Goal: Obtain resource: Download file/media

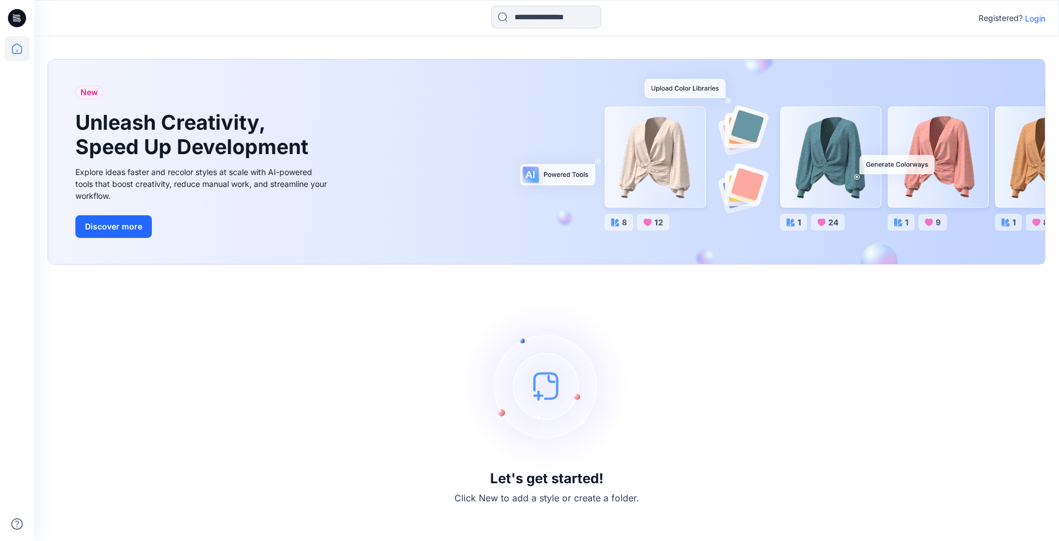
click at [1036, 18] on p "Login" at bounding box center [1035, 18] width 20 height 12
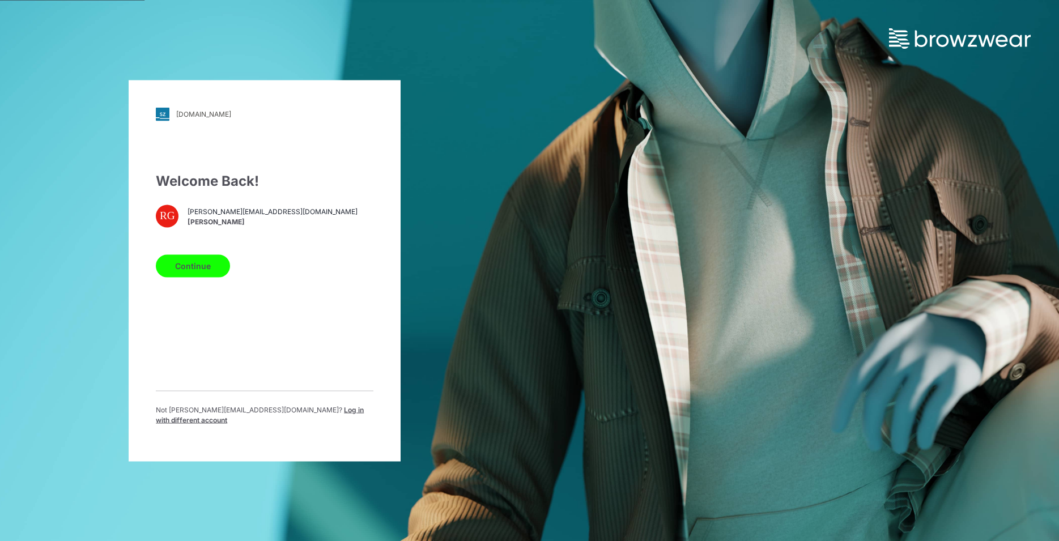
click at [179, 275] on button "Continue" at bounding box center [193, 265] width 74 height 23
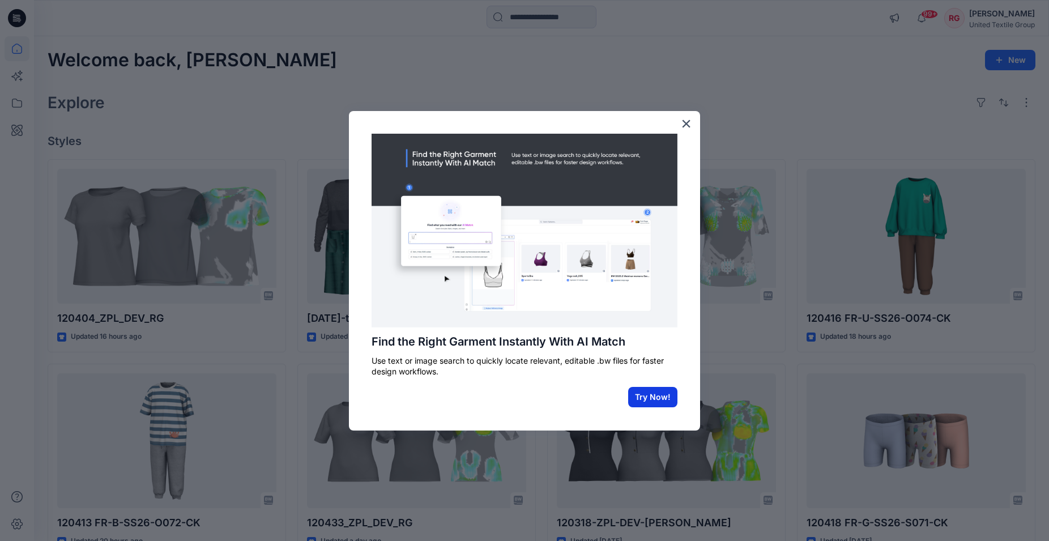
click at [645, 397] on button "Try Now!" at bounding box center [652, 397] width 49 height 20
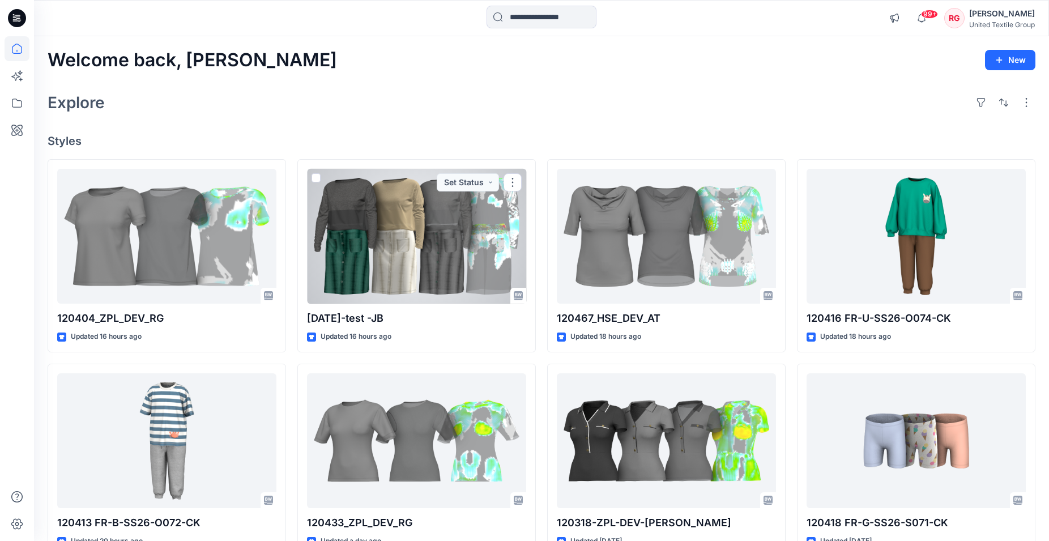
click at [446, 245] on div at bounding box center [416, 236] width 219 height 135
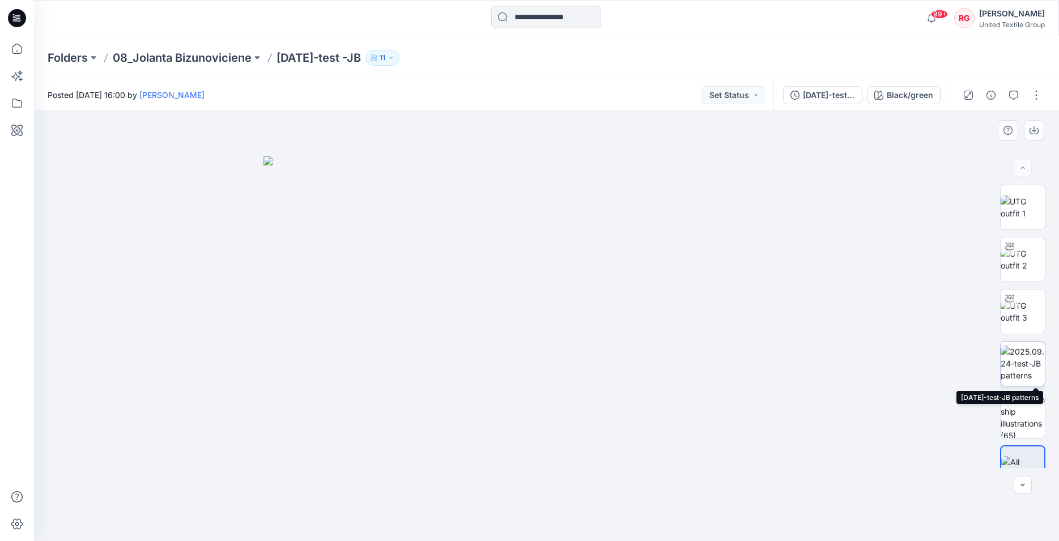
click at [1024, 365] on img at bounding box center [1023, 364] width 44 height 36
click at [1011, 362] on img at bounding box center [1022, 364] width 43 height 36
click at [1018, 312] on img at bounding box center [1023, 312] width 44 height 24
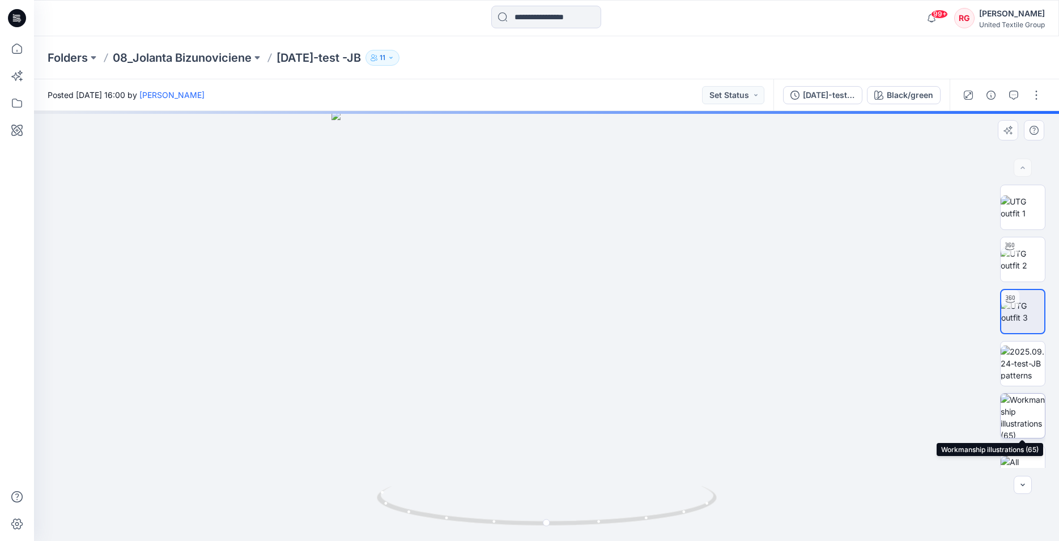
click at [1026, 417] on img at bounding box center [1023, 416] width 44 height 44
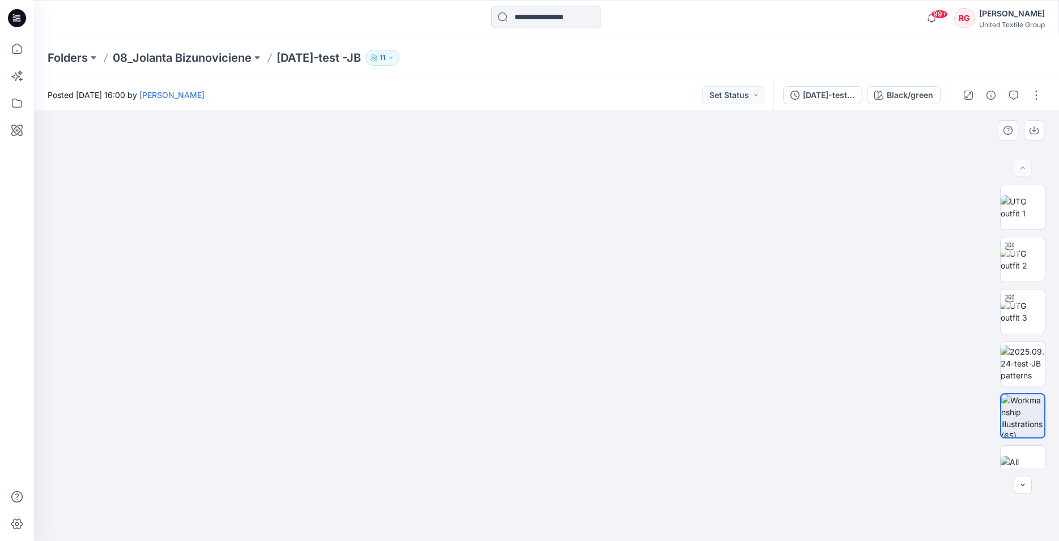
drag, startPoint x: 704, startPoint y: 297, endPoint x: 697, endPoint y: 328, distance: 31.5
click at [1026, 261] on img at bounding box center [1023, 260] width 44 height 24
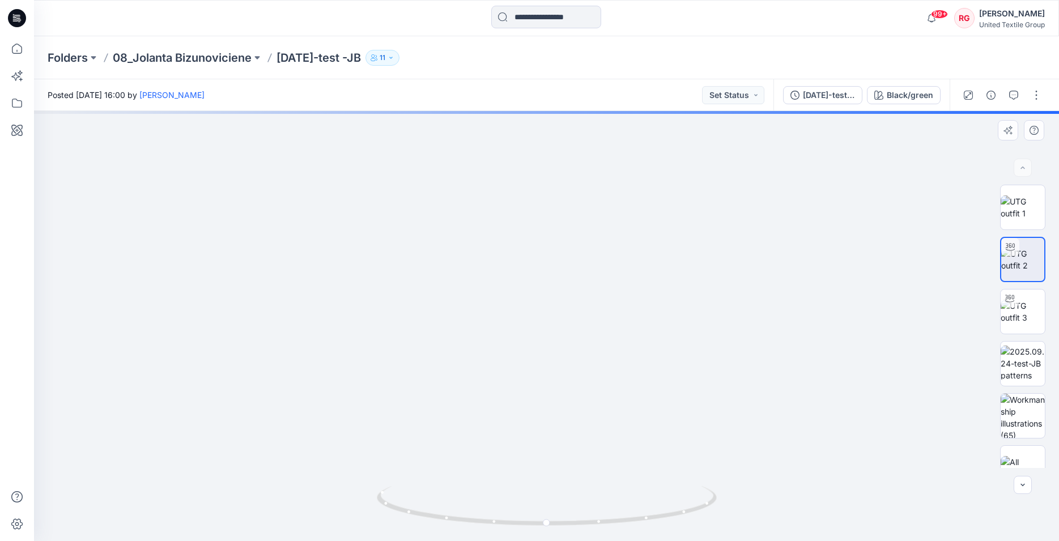
drag, startPoint x: 569, startPoint y: 228, endPoint x: 566, endPoint y: 364, distance: 135.4
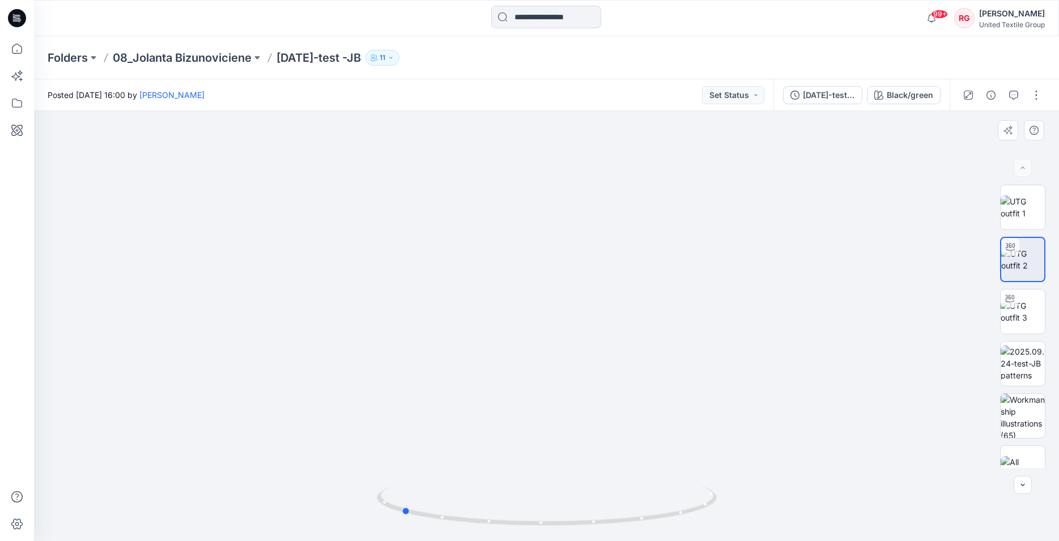
drag, startPoint x: 546, startPoint y: 523, endPoint x: 740, endPoint y: 511, distance: 194.7
click at [740, 511] on div at bounding box center [546, 326] width 1025 height 430
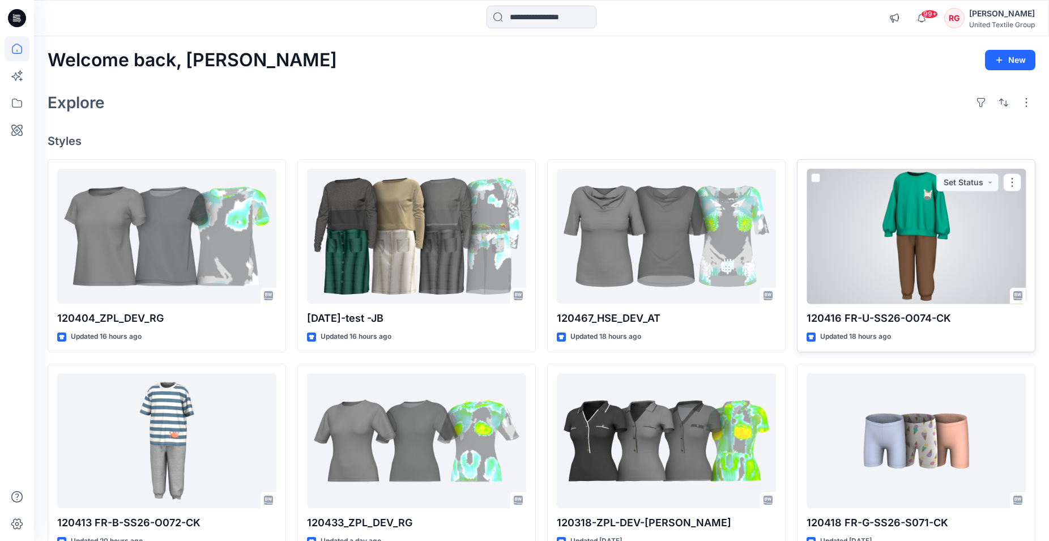
click at [925, 233] on div at bounding box center [916, 236] width 219 height 135
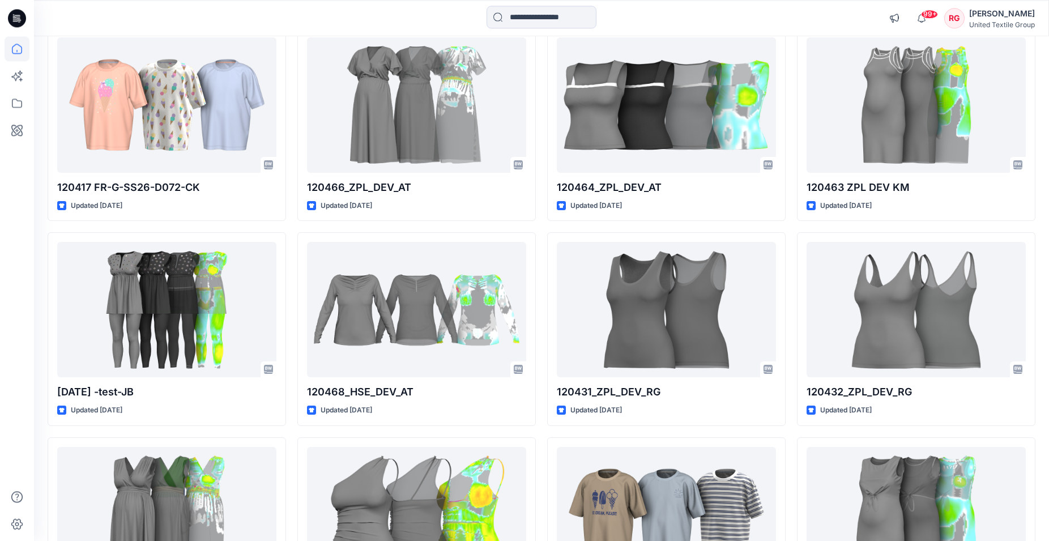
scroll to position [564, 0]
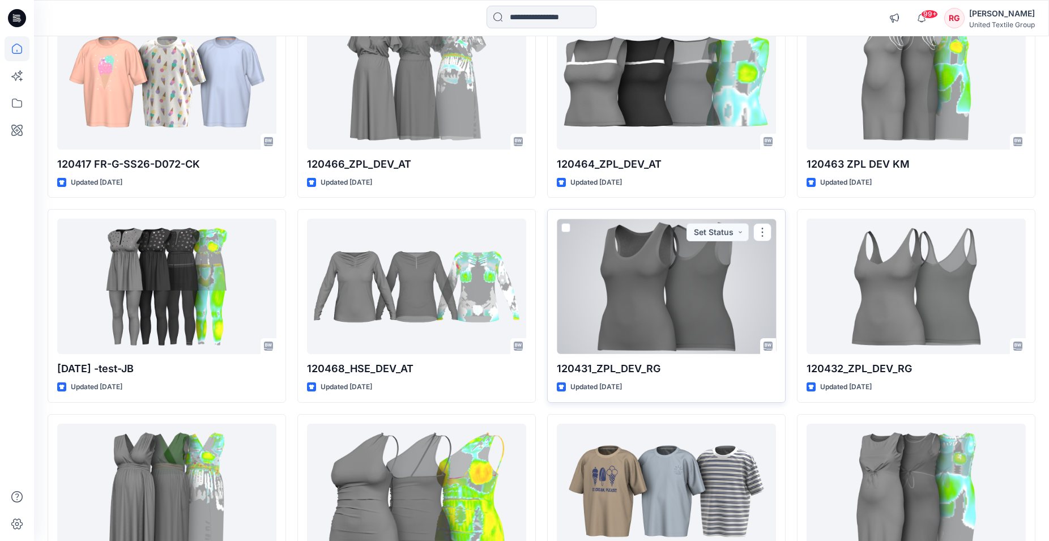
click at [709, 291] on div at bounding box center [666, 286] width 219 height 135
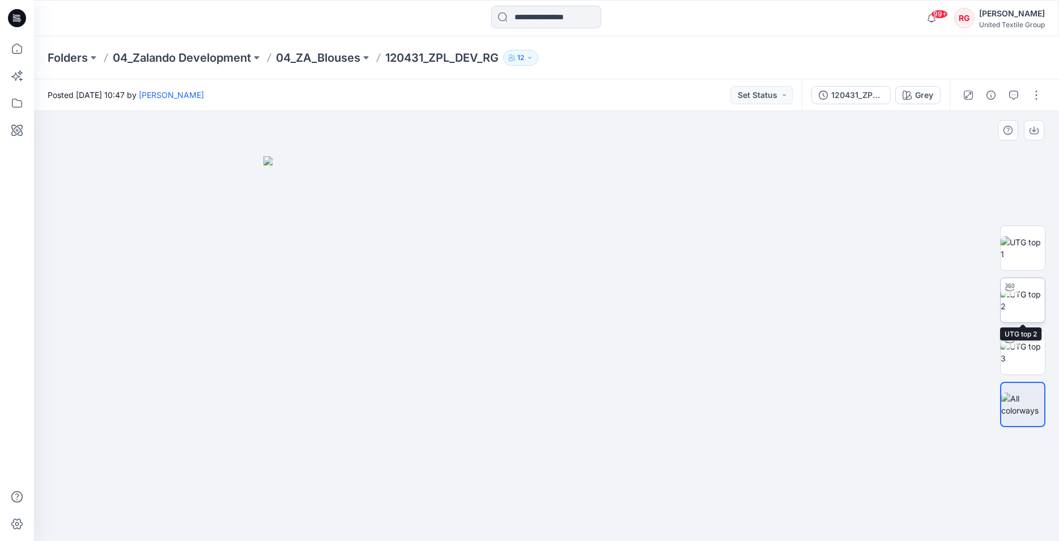
click at [1019, 303] on img at bounding box center [1023, 300] width 44 height 24
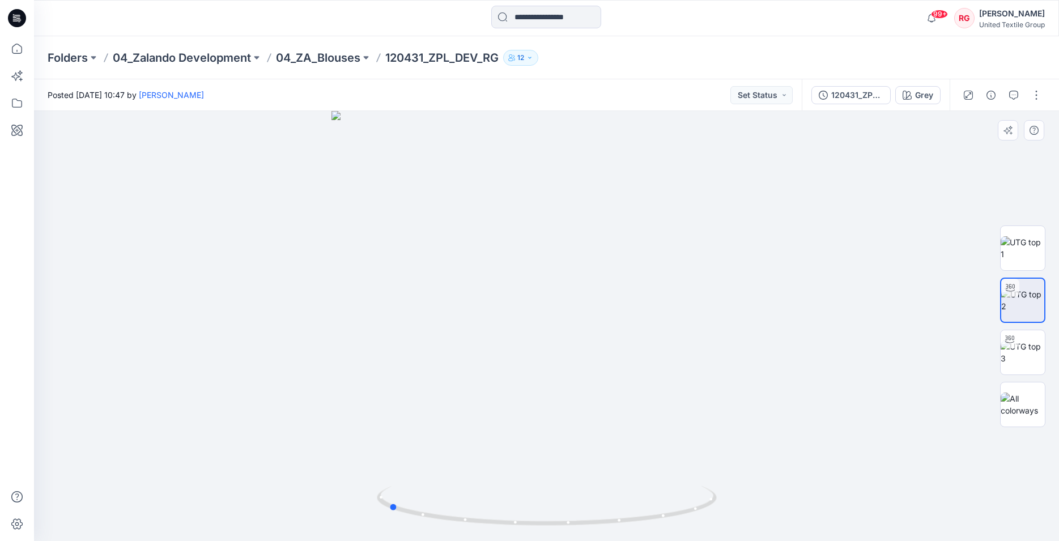
drag, startPoint x: 549, startPoint y: 525, endPoint x: 730, endPoint y: 506, distance: 182.3
click at [730, 506] on div at bounding box center [546, 326] width 1025 height 430
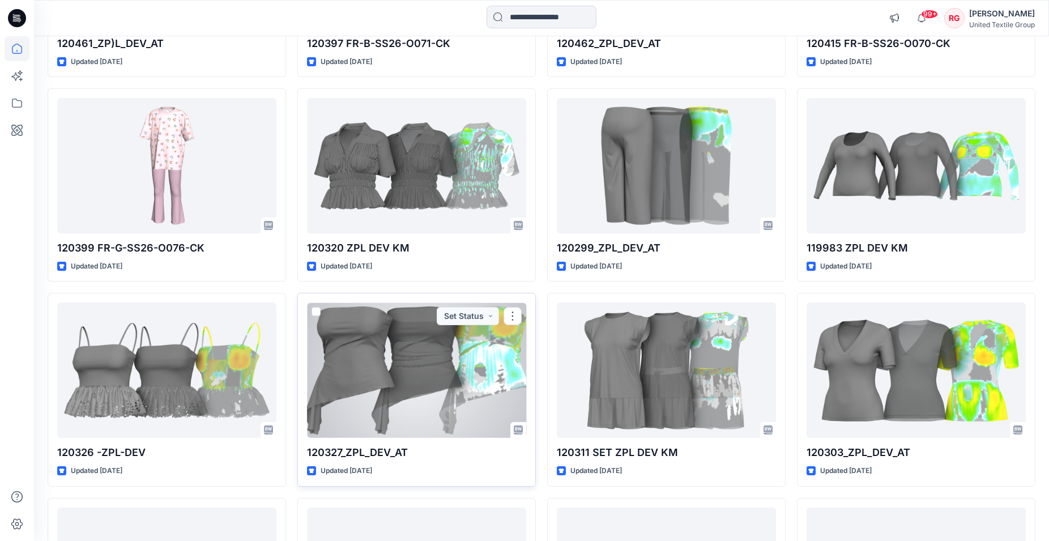
scroll to position [1734, 0]
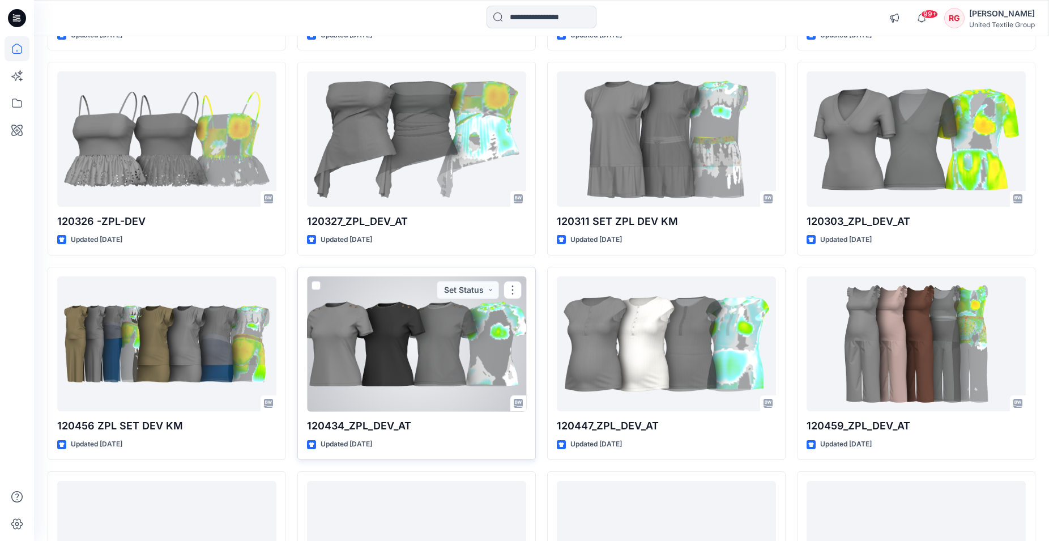
click at [441, 369] on div at bounding box center [416, 343] width 219 height 135
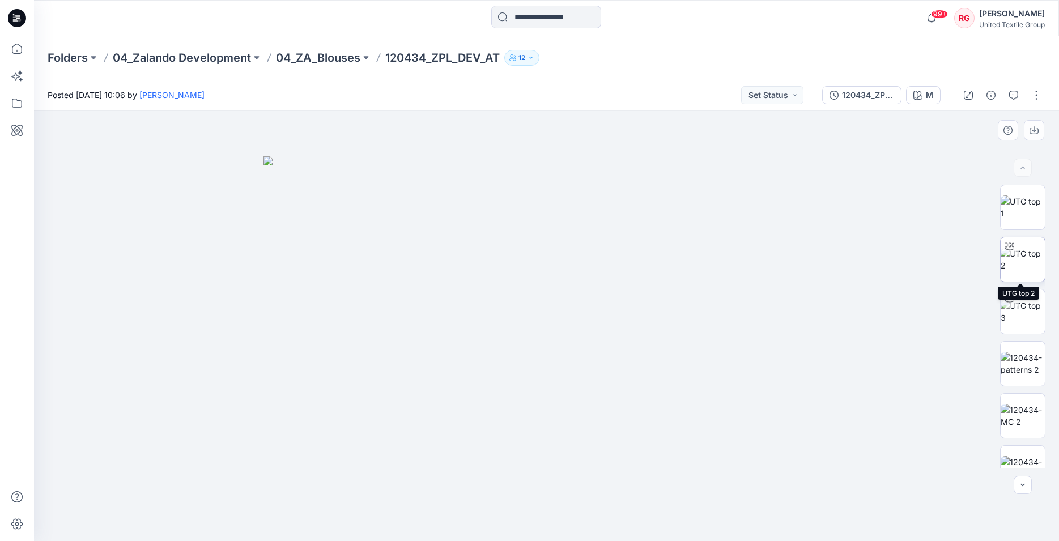
click at [1032, 259] on img at bounding box center [1023, 260] width 44 height 24
drag, startPoint x: 547, startPoint y: 525, endPoint x: 748, endPoint y: 521, distance: 201.7
click at [748, 521] on div at bounding box center [546, 326] width 1025 height 430
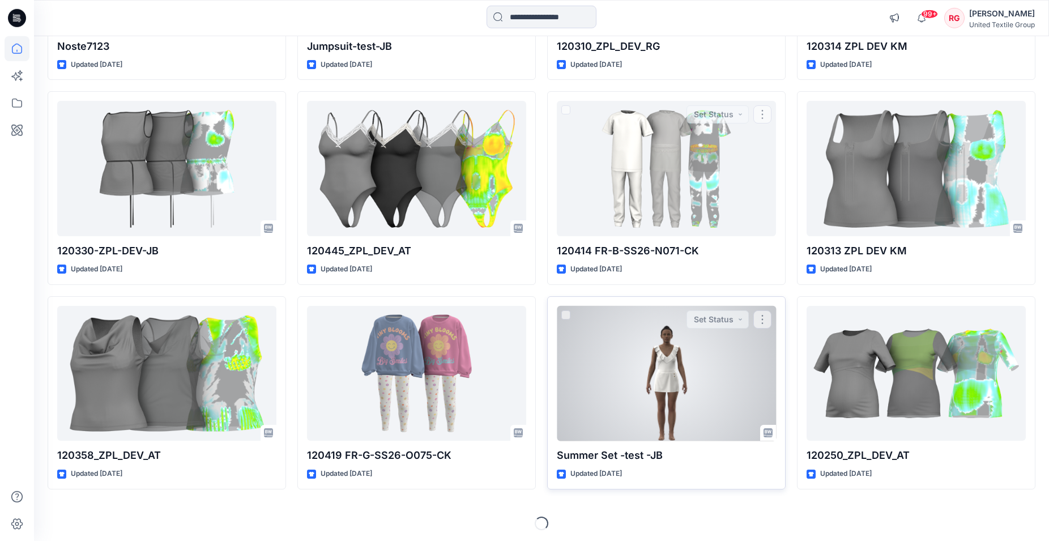
scroll to position [3345, 0]
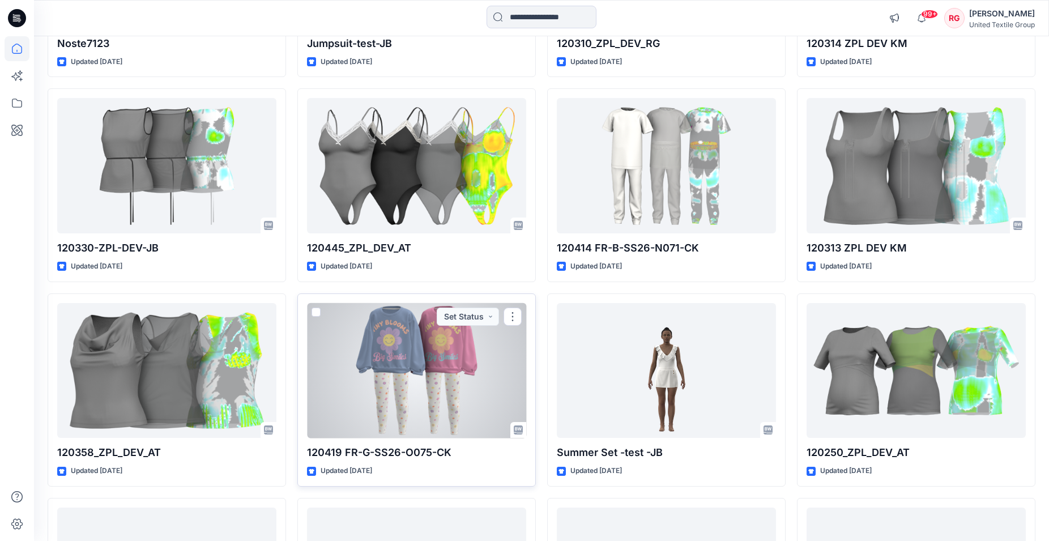
click at [414, 360] on div at bounding box center [416, 370] width 219 height 135
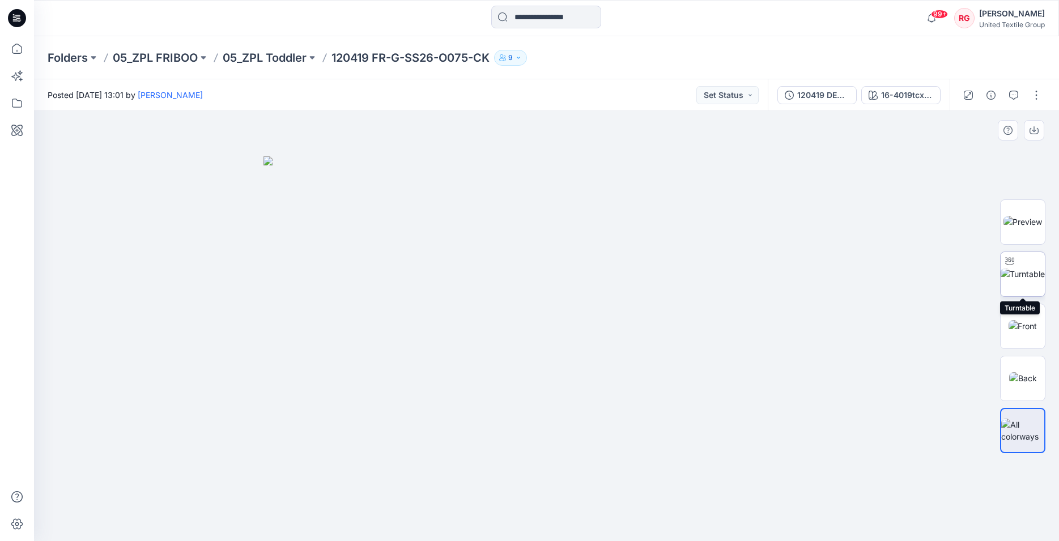
click at [1019, 273] on img at bounding box center [1023, 274] width 44 height 12
drag, startPoint x: 548, startPoint y: 528, endPoint x: 745, endPoint y: 518, distance: 197.4
click at [738, 524] on div at bounding box center [546, 326] width 1025 height 430
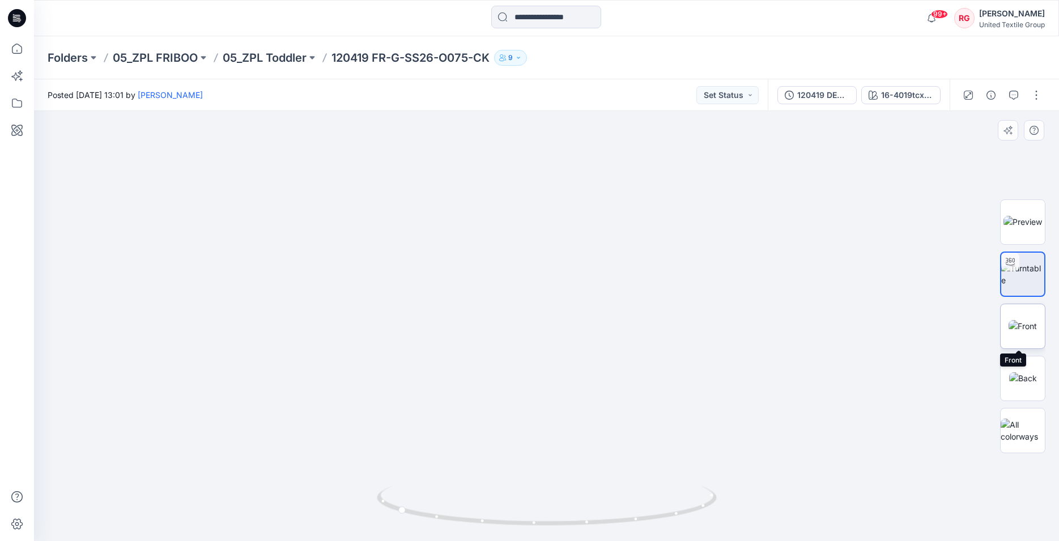
click at [1032, 324] on img at bounding box center [1022, 326] width 28 height 12
drag, startPoint x: 535, startPoint y: 437, endPoint x: 539, endPoint y: 382, distance: 54.5
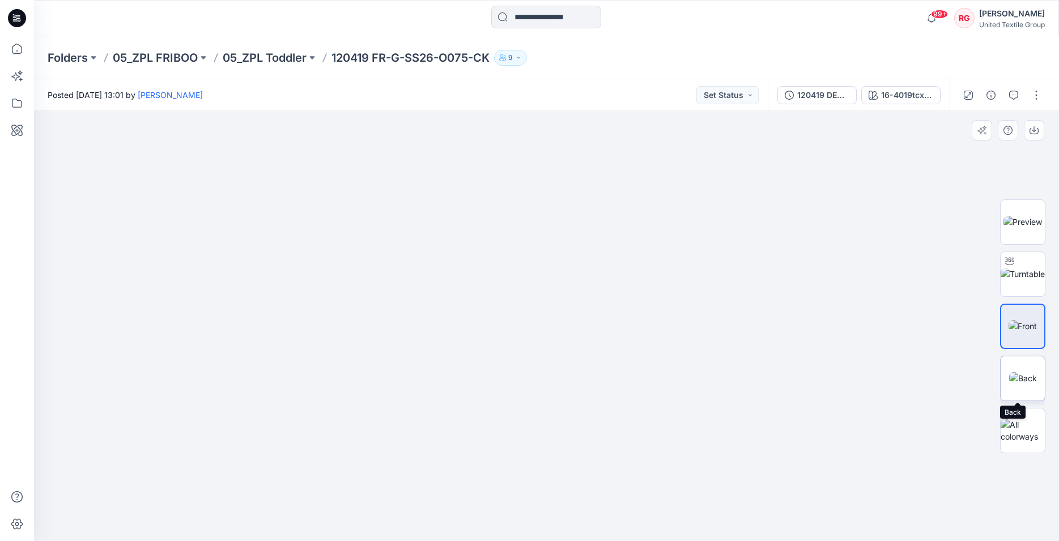
click at [1023, 380] on img at bounding box center [1023, 378] width 28 height 12
drag, startPoint x: 602, startPoint y: 436, endPoint x: 636, endPoint y: 436, distance: 33.4
click at [630, 439] on img at bounding box center [546, 274] width 637 height 533
click at [1028, 279] on img at bounding box center [1023, 274] width 44 height 12
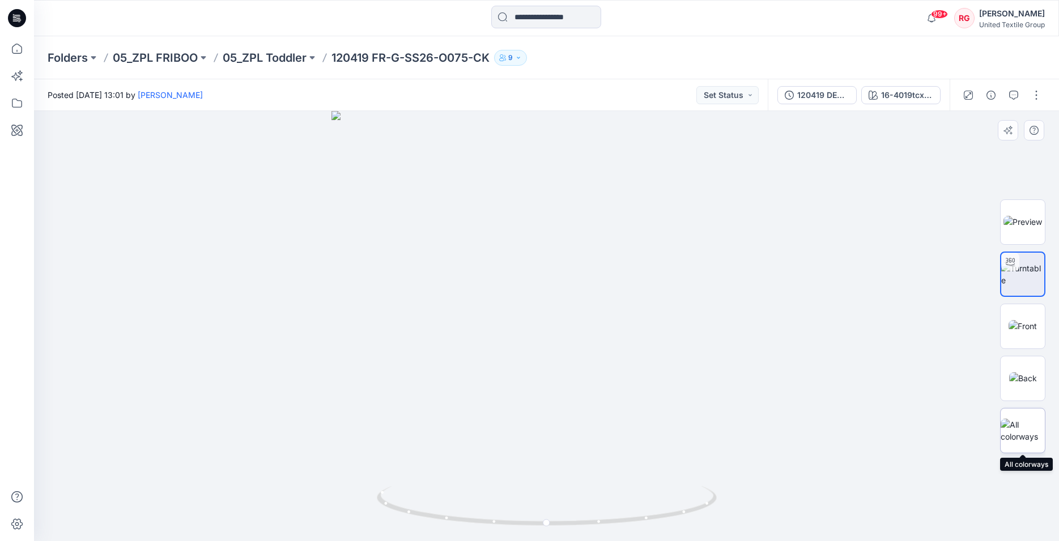
click at [1028, 431] on img at bounding box center [1023, 431] width 44 height 24
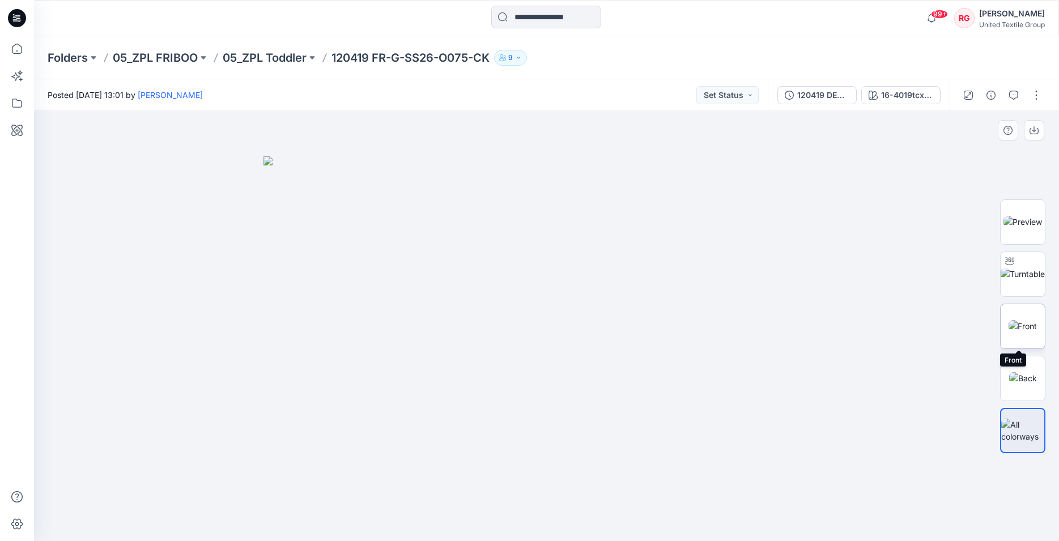
click at [1025, 326] on img at bounding box center [1022, 326] width 28 height 12
click at [1025, 278] on img at bounding box center [1023, 274] width 44 height 12
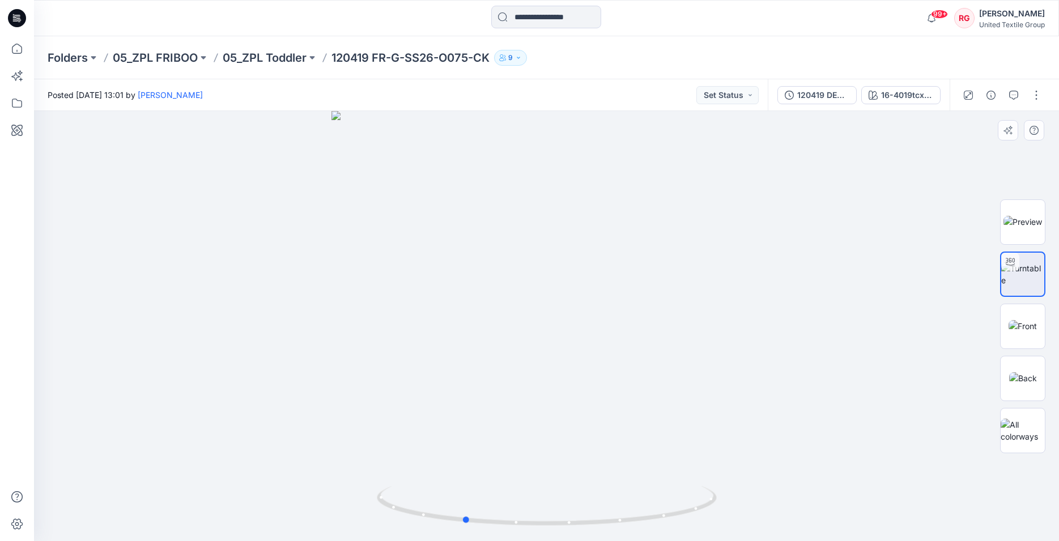
drag, startPoint x: 547, startPoint y: 523, endPoint x: 803, endPoint y: 507, distance: 257.2
click at [803, 507] on div at bounding box center [546, 326] width 1025 height 430
drag, startPoint x: 466, startPoint y: 520, endPoint x: 551, endPoint y: 523, distance: 85.0
click at [548, 527] on icon at bounding box center [548, 507] width 343 height 42
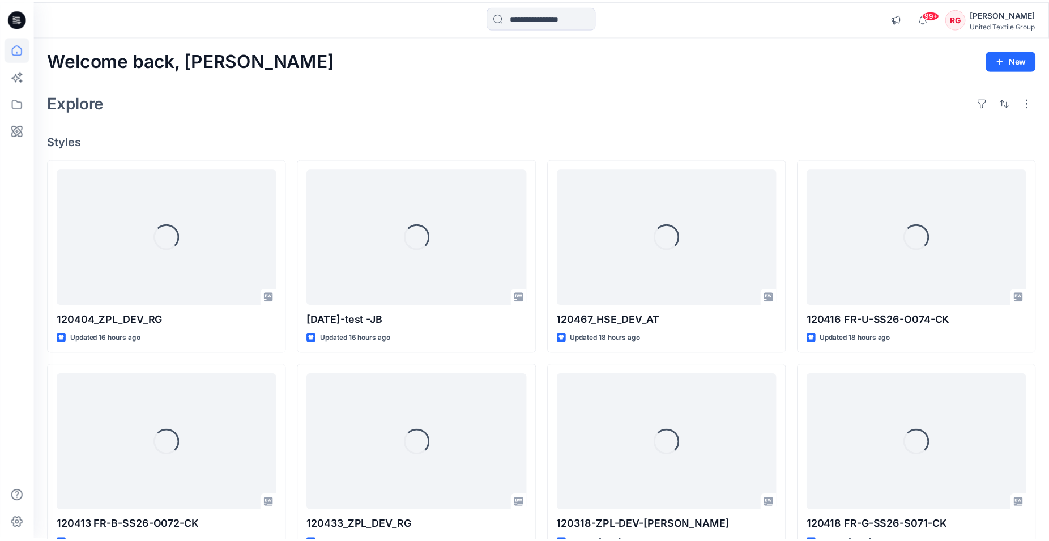
scroll to position [3345, 0]
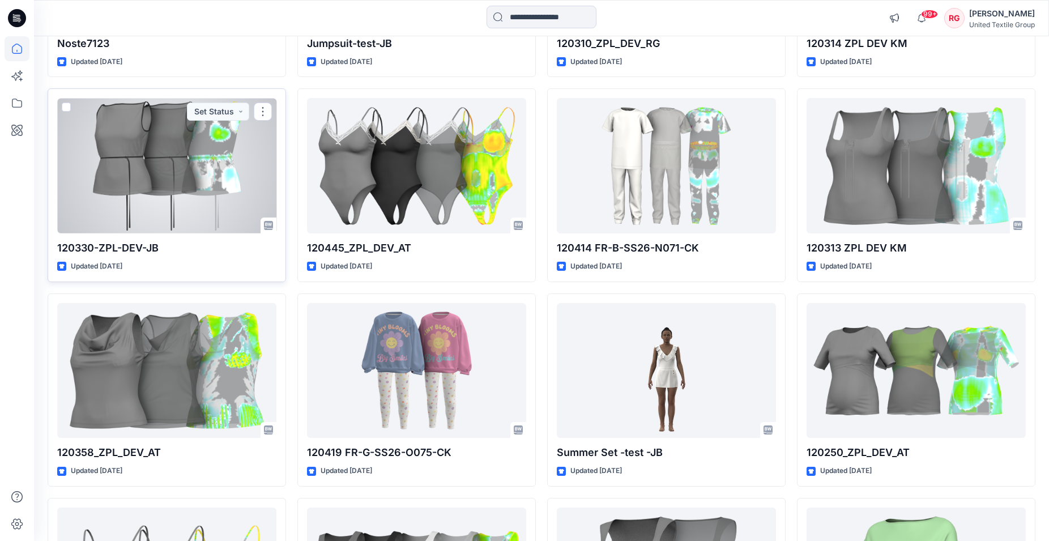
click at [171, 159] on div at bounding box center [166, 165] width 219 height 135
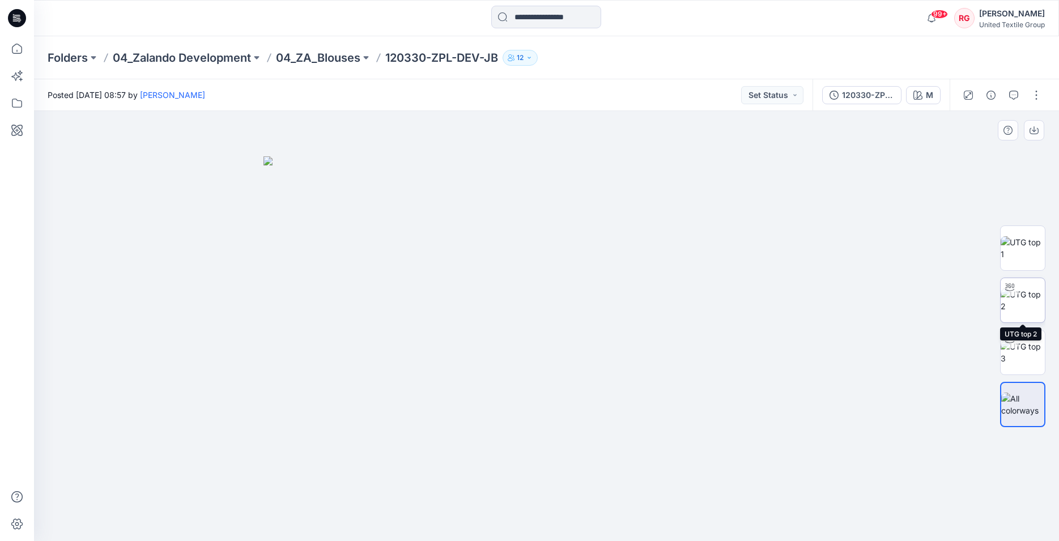
click at [1036, 300] on img at bounding box center [1023, 300] width 44 height 24
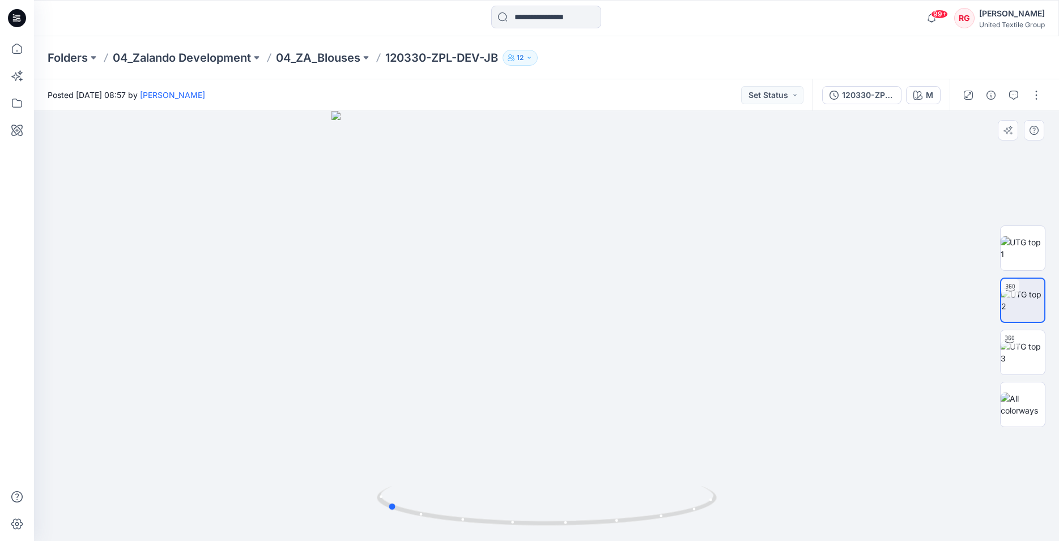
drag, startPoint x: 547, startPoint y: 525, endPoint x: 727, endPoint y: 512, distance: 180.6
click at [728, 515] on div at bounding box center [546, 326] width 1025 height 430
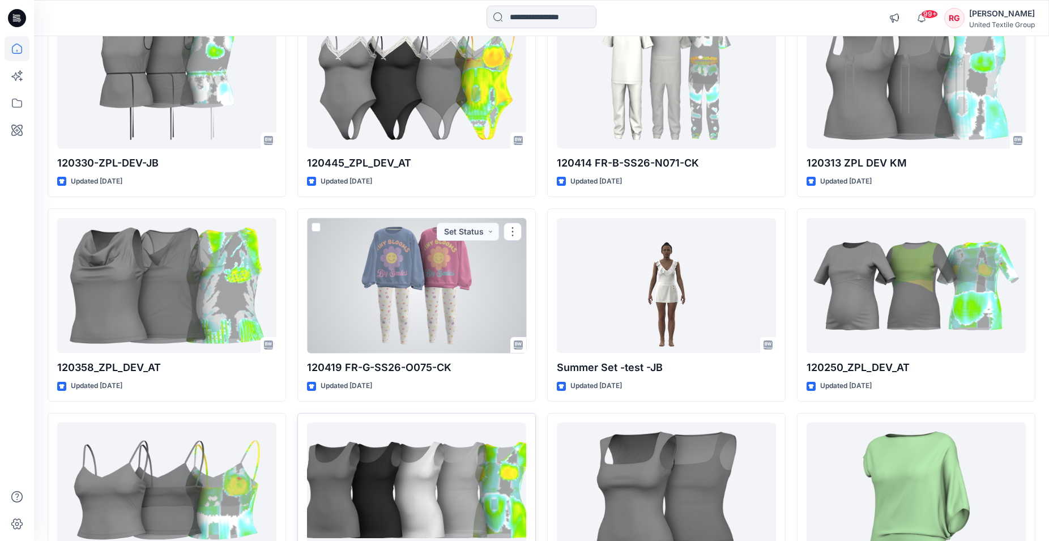
scroll to position [3634, 0]
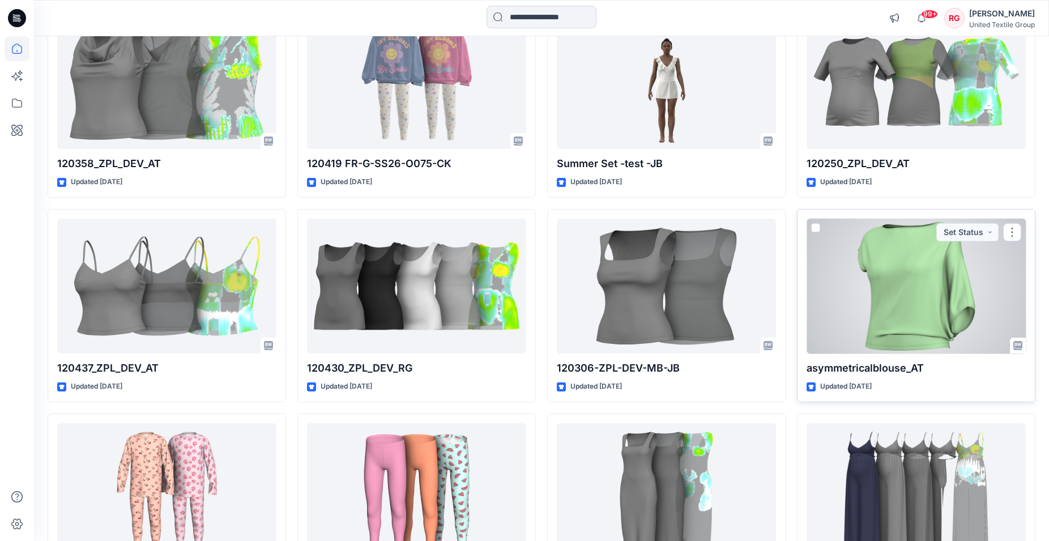
click at [880, 282] on div at bounding box center [916, 286] width 219 height 135
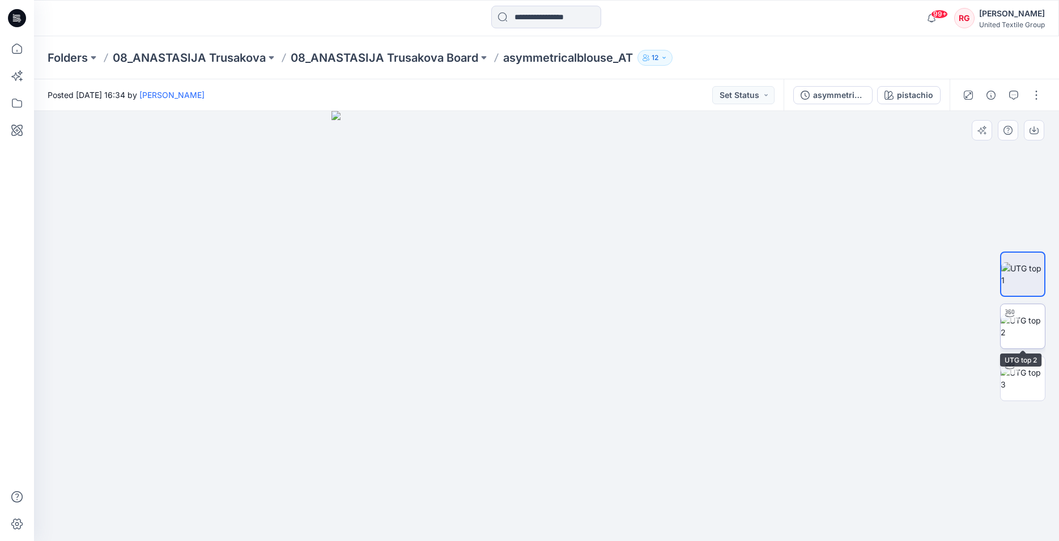
click at [1019, 324] on img at bounding box center [1023, 326] width 44 height 24
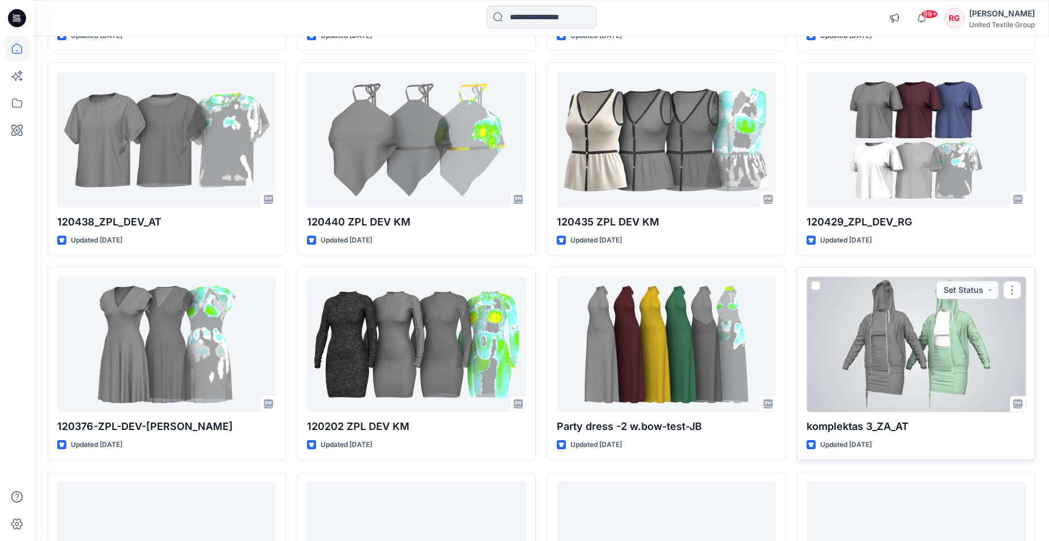
scroll to position [4305, 0]
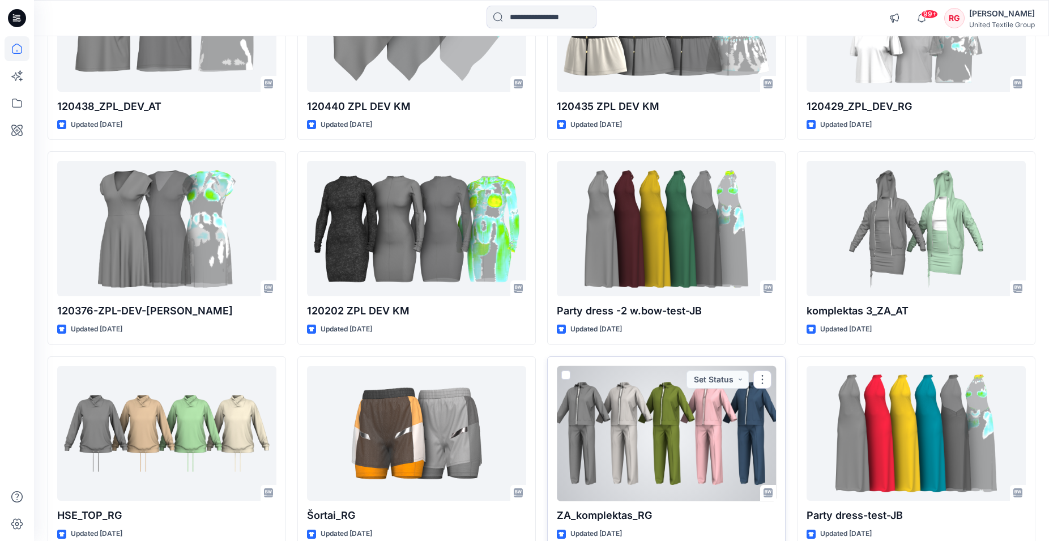
click at [678, 427] on div at bounding box center [666, 433] width 219 height 135
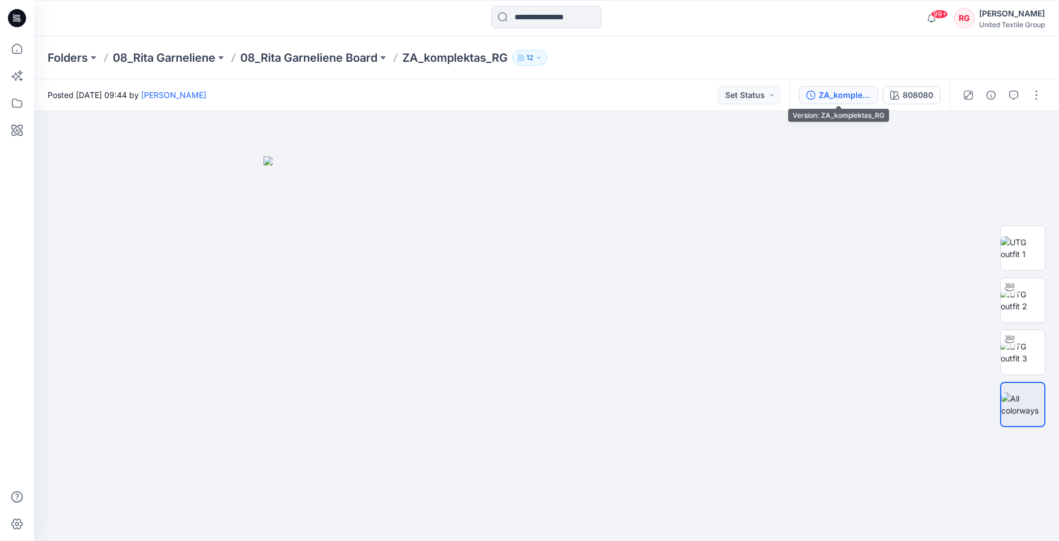
click at [844, 99] on div "ZA_komplektas_RG" at bounding box center [845, 95] width 52 height 12
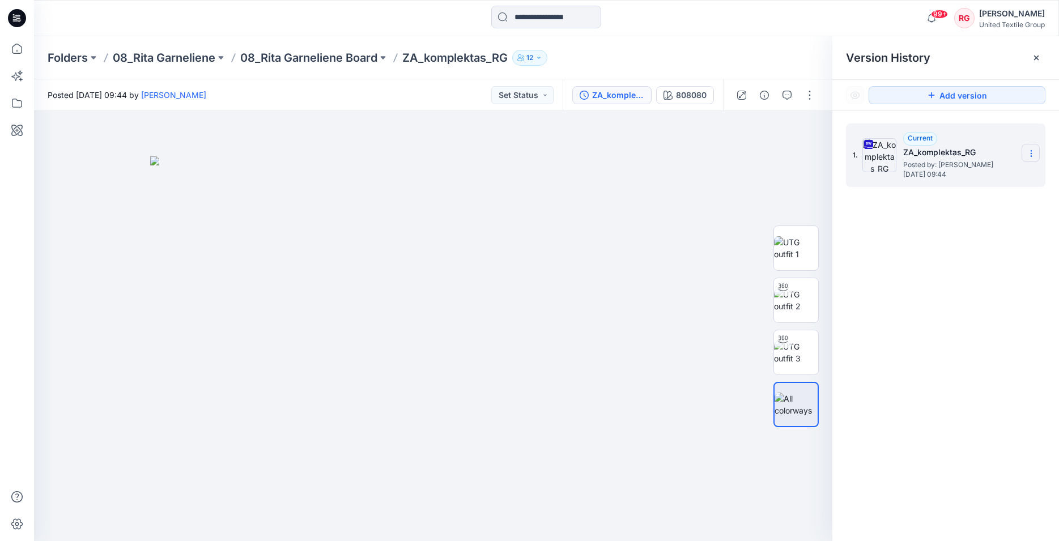
click at [1033, 154] on icon at bounding box center [1031, 153] width 9 height 9
click at [623, 167] on img at bounding box center [433, 348] width 567 height 385
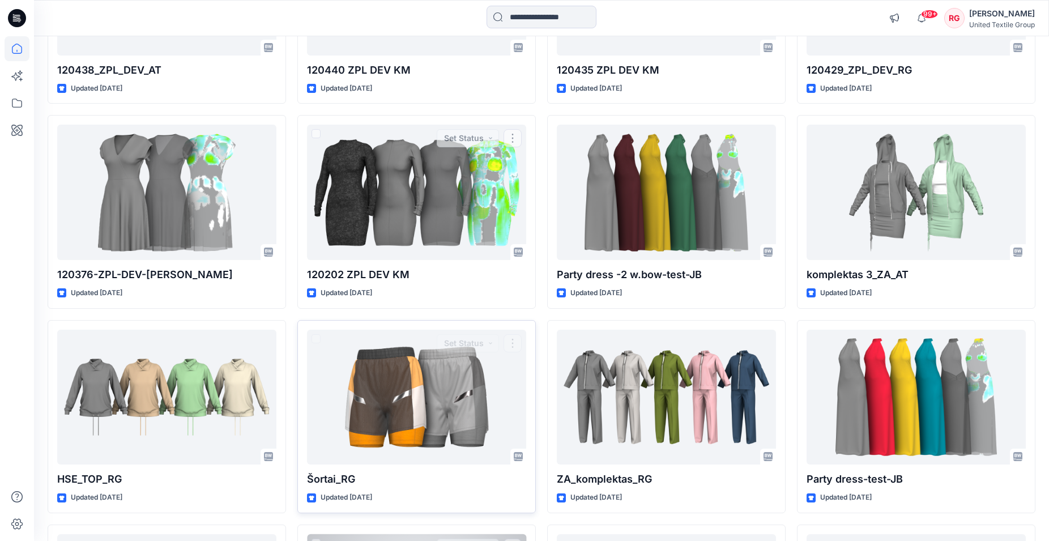
scroll to position [4573, 0]
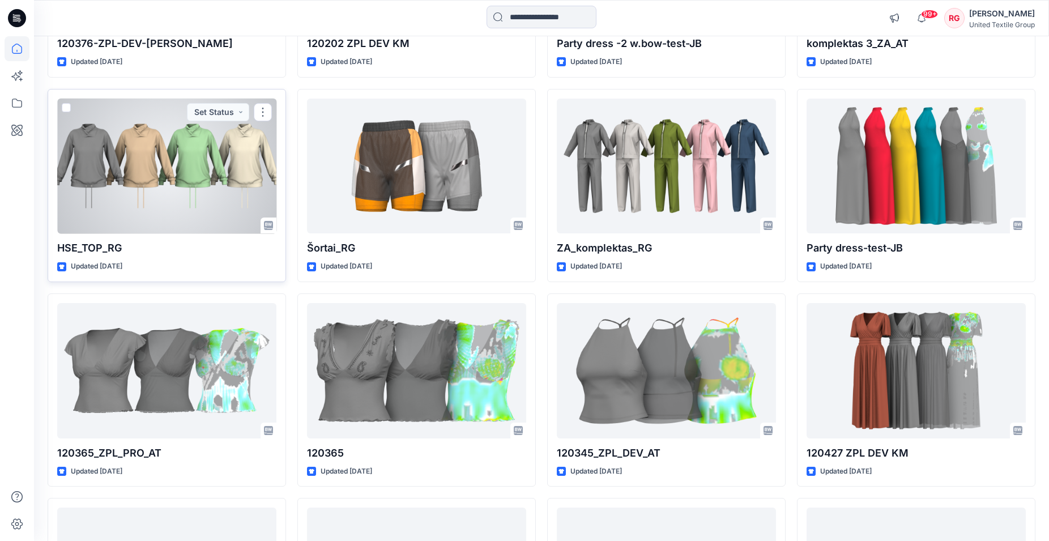
click at [224, 176] on div at bounding box center [166, 166] width 219 height 135
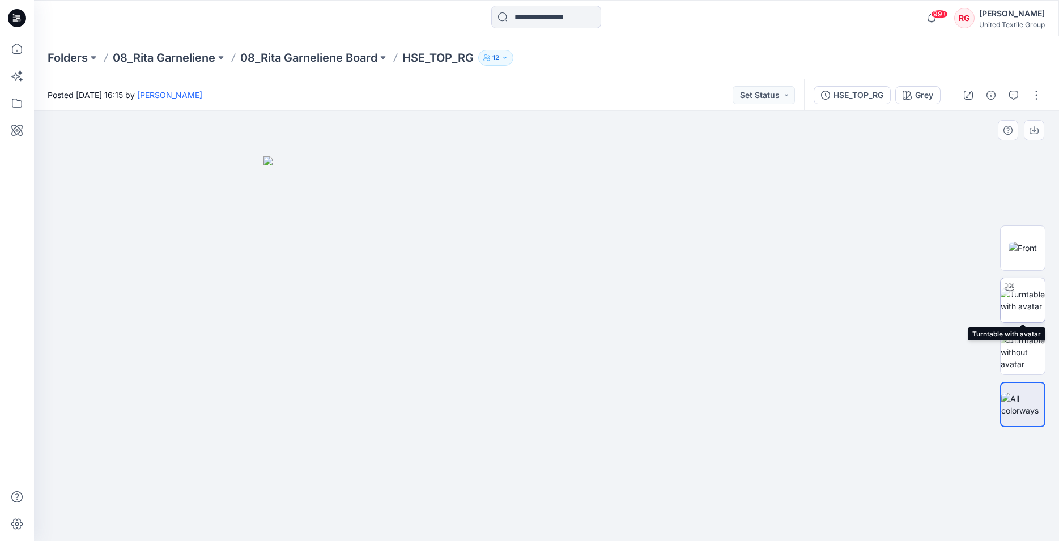
click at [1030, 293] on img at bounding box center [1023, 300] width 44 height 24
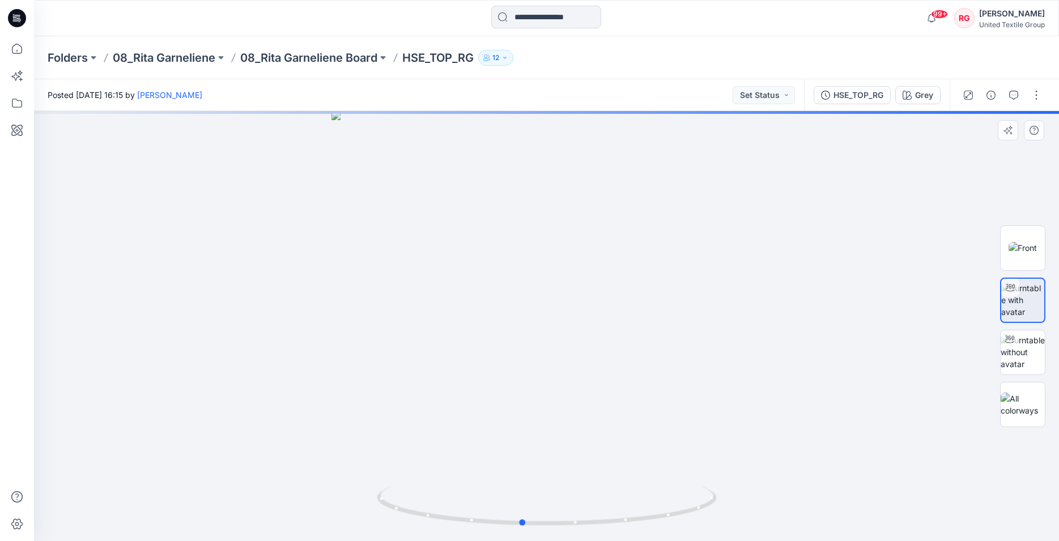
drag, startPoint x: 534, startPoint y: 305, endPoint x: 550, endPoint y: 295, distance: 19.3
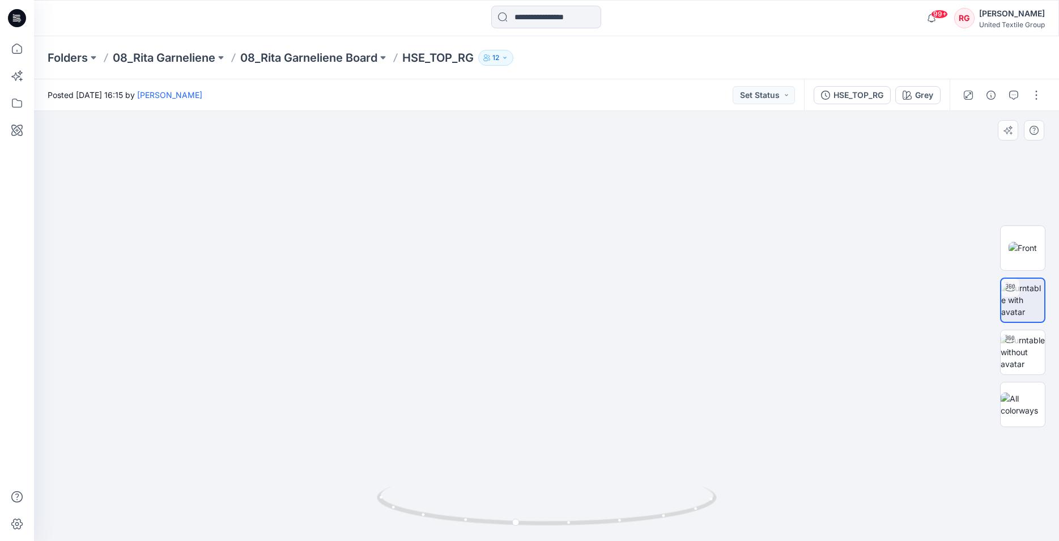
drag, startPoint x: 551, startPoint y: 265, endPoint x: 552, endPoint y: 347, distance: 82.2
click at [552, 347] on img at bounding box center [546, 293] width 729 height 497
drag, startPoint x: 520, startPoint y: 526, endPoint x: 561, endPoint y: 525, distance: 41.4
click at [561, 525] on icon at bounding box center [548, 507] width 343 height 42
drag, startPoint x: 556, startPoint y: 523, endPoint x: 584, endPoint y: 516, distance: 29.1
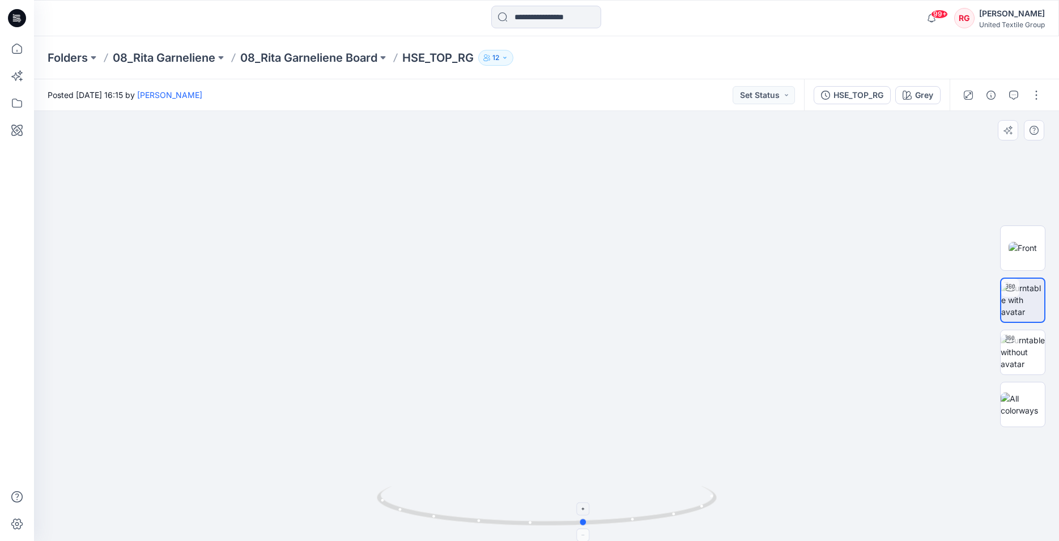
click at [584, 516] on icon at bounding box center [548, 507] width 343 height 42
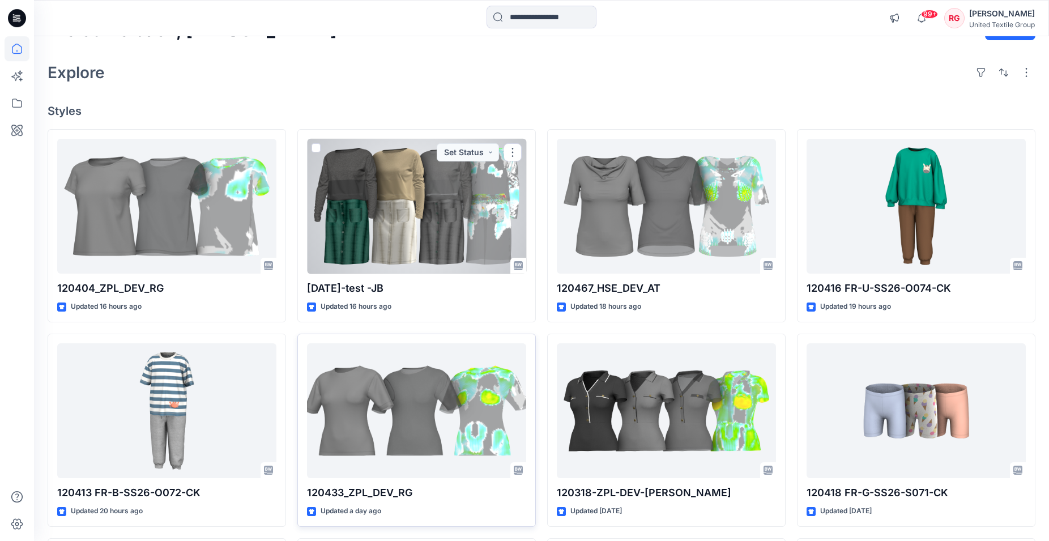
scroll to position [173, 0]
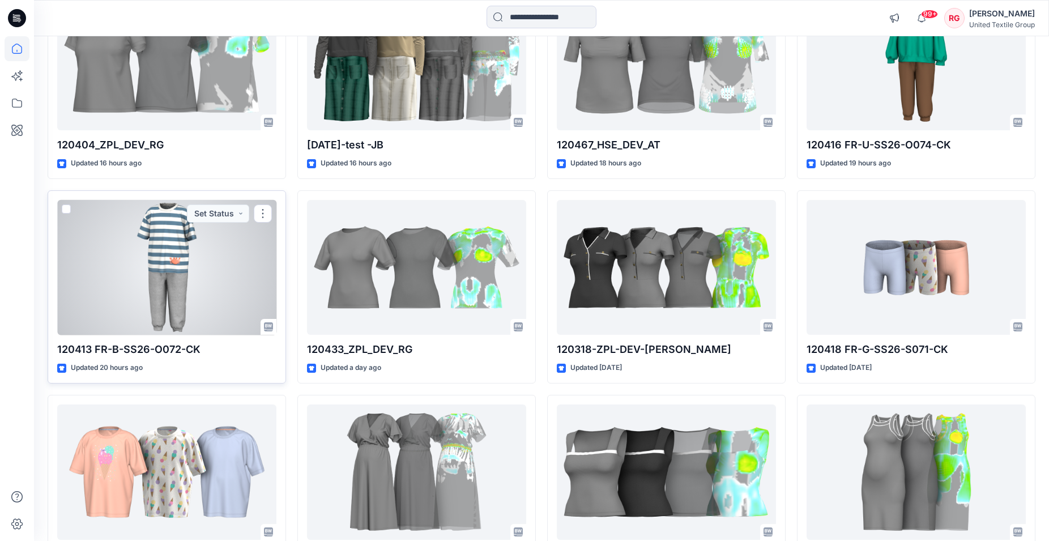
click at [177, 279] on div at bounding box center [166, 267] width 219 height 135
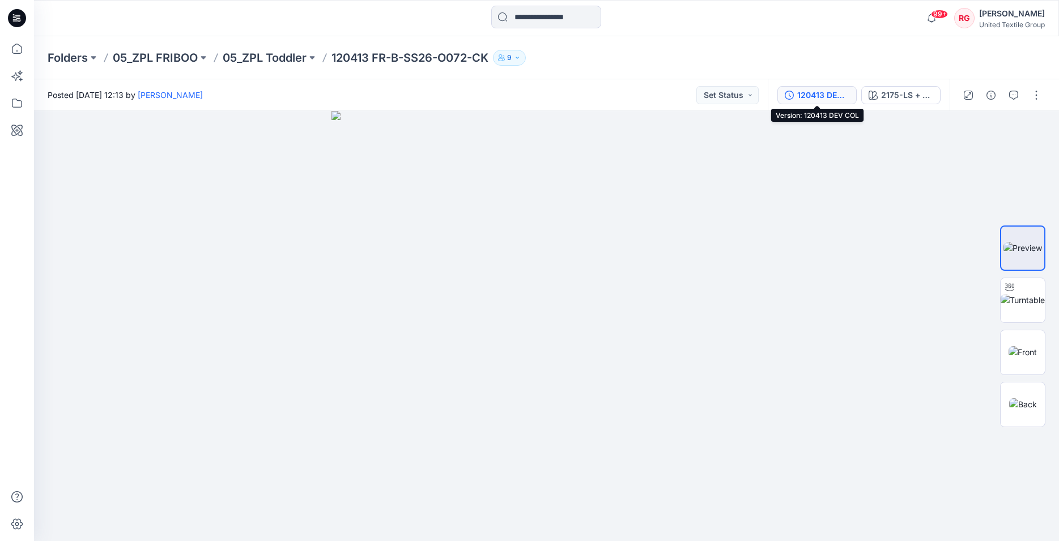
click at [822, 94] on div "120413 DEV COL" at bounding box center [823, 95] width 52 height 12
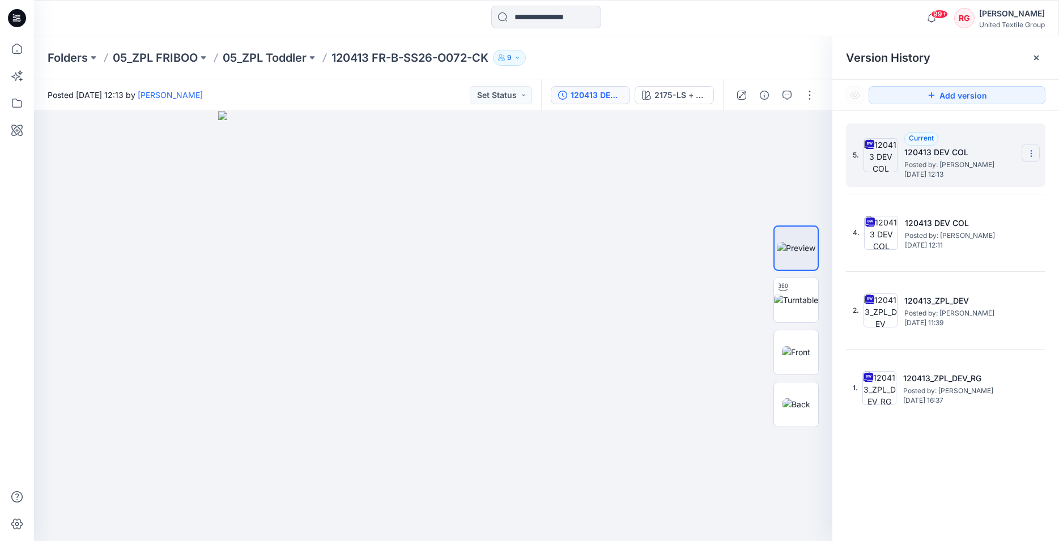
click at [1032, 153] on icon at bounding box center [1031, 153] width 9 height 9
click at [1002, 173] on span "Download Source BW File" at bounding box center [973, 176] width 95 height 14
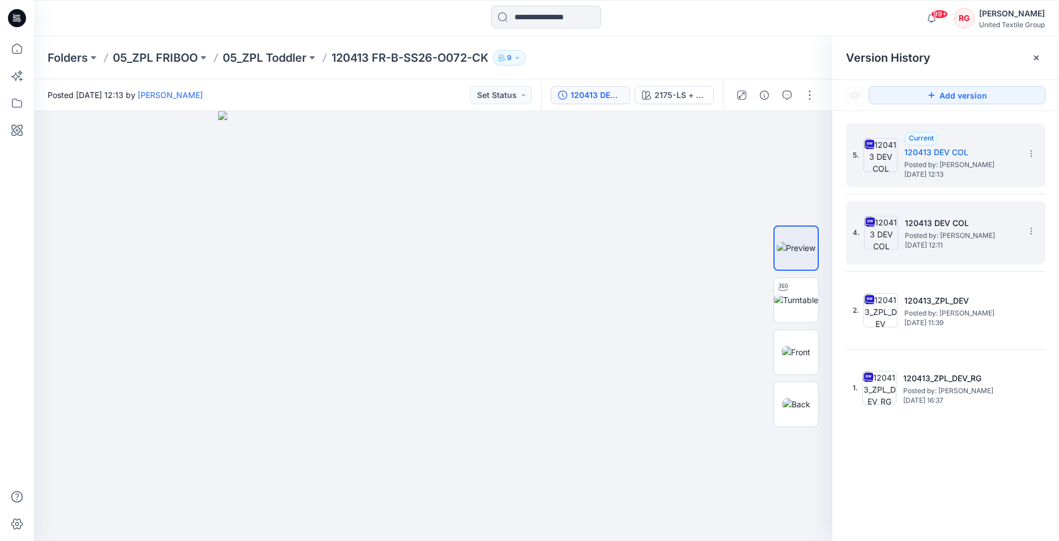
click at [948, 231] on span "Posted by: [PERSON_NAME]" at bounding box center [961, 235] width 113 height 11
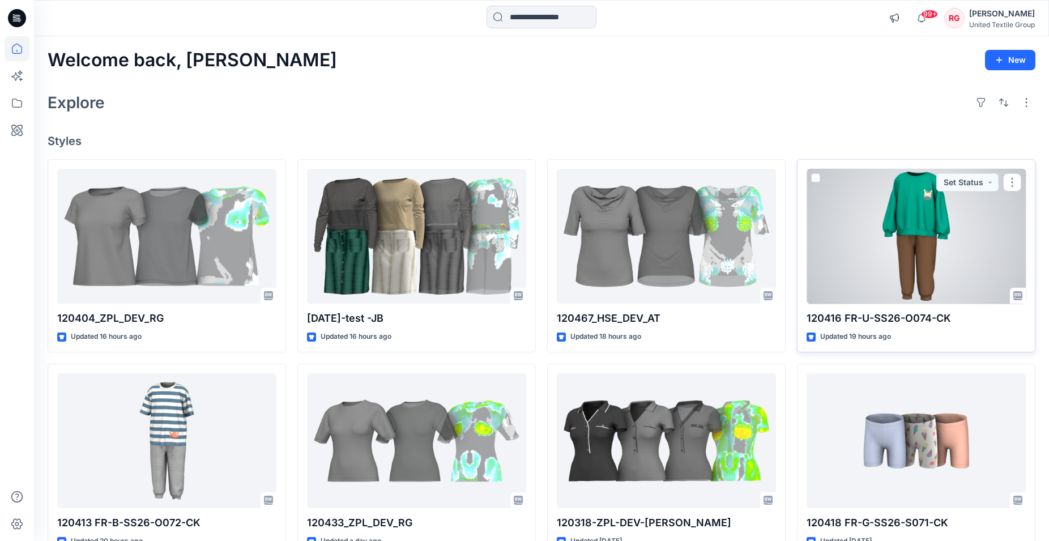
click at [899, 238] on div at bounding box center [916, 236] width 219 height 135
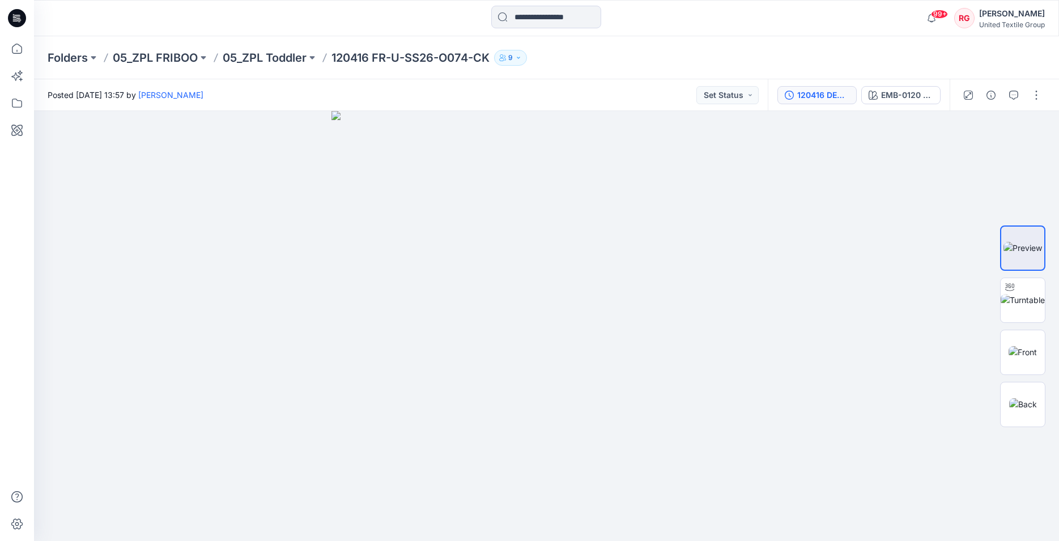
click at [831, 93] on div "120416 DEV COL" at bounding box center [823, 95] width 52 height 12
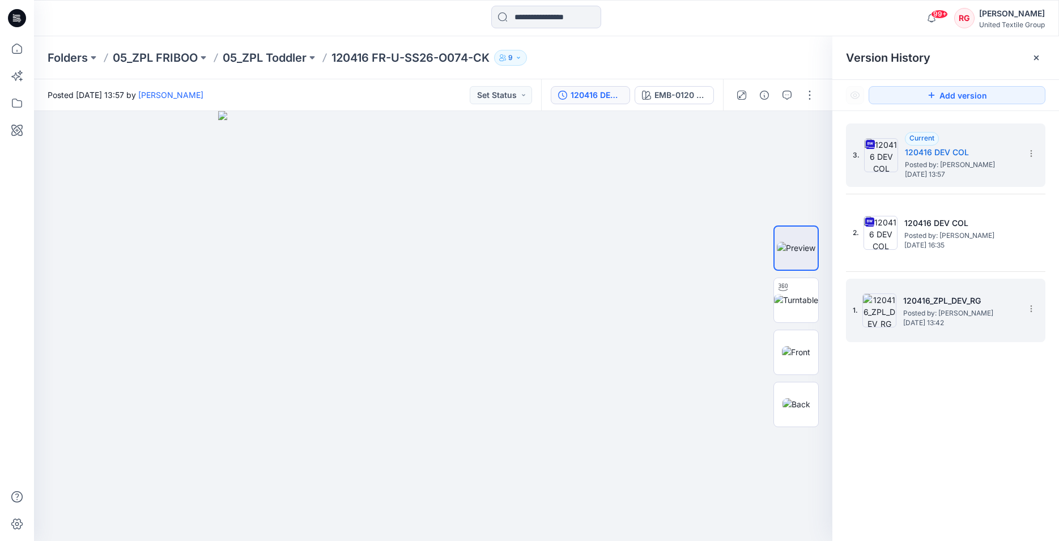
click at [943, 316] on span "Posted by: [PERSON_NAME]" at bounding box center [959, 313] width 113 height 11
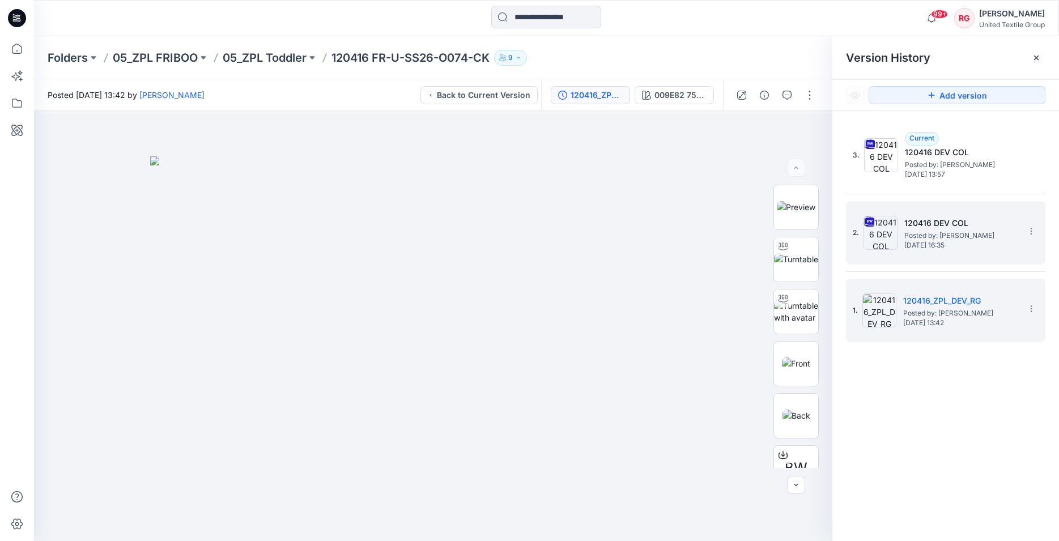
click at [922, 241] on span "[DATE] 16:35" at bounding box center [960, 245] width 113 height 8
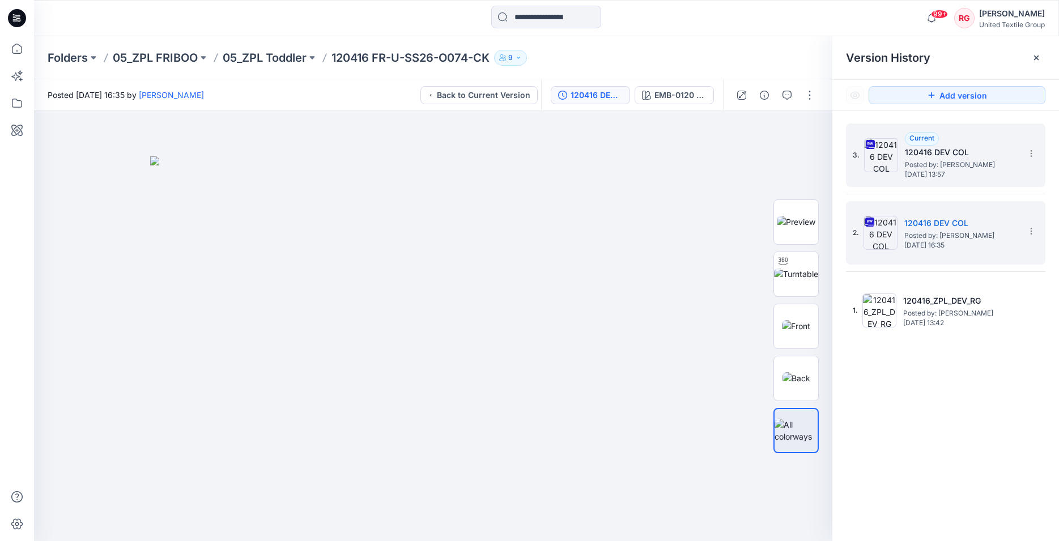
click at [923, 165] on span "Posted by: Emma Bertelsen" at bounding box center [961, 164] width 113 height 11
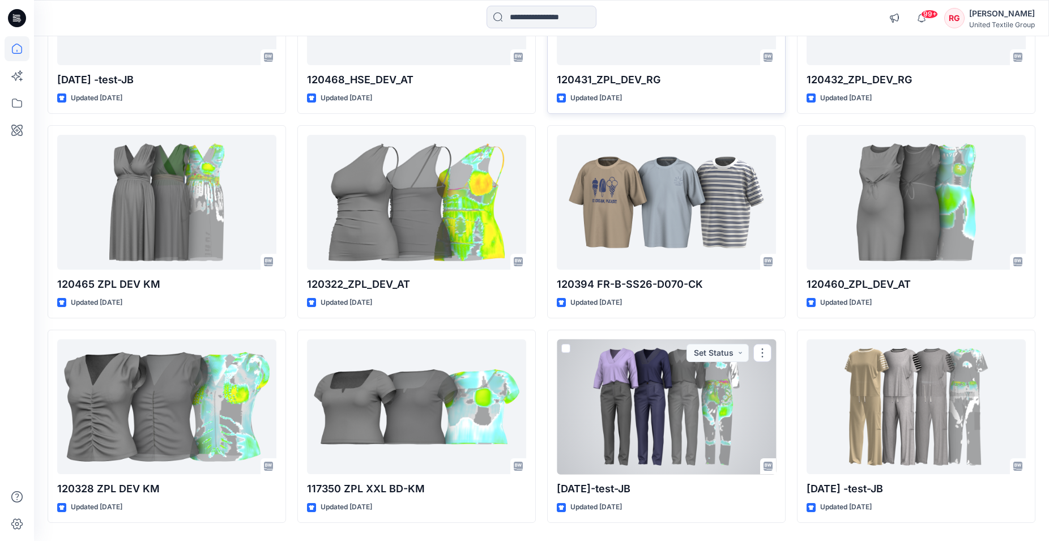
scroll to position [889, 0]
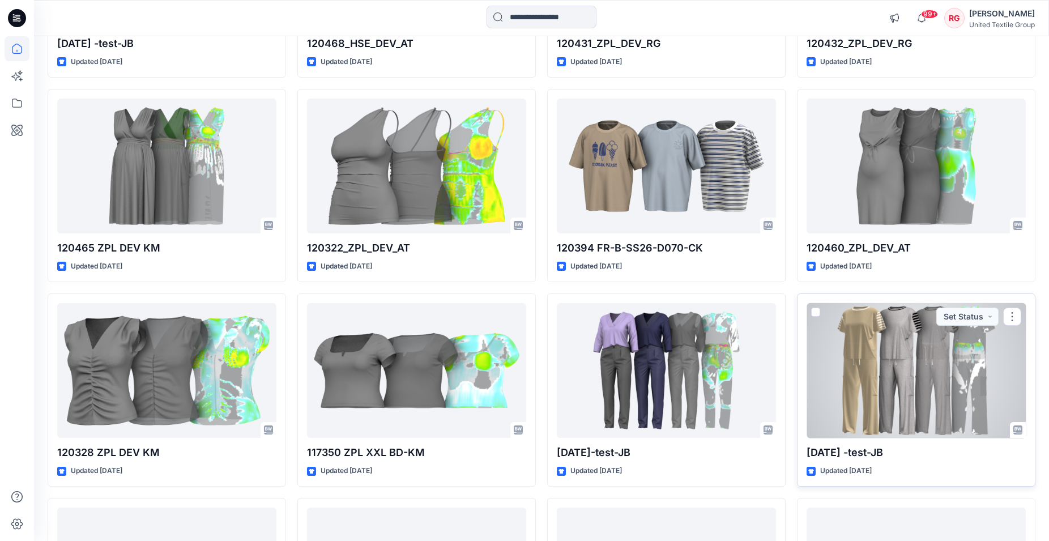
click at [910, 352] on div at bounding box center [916, 370] width 219 height 135
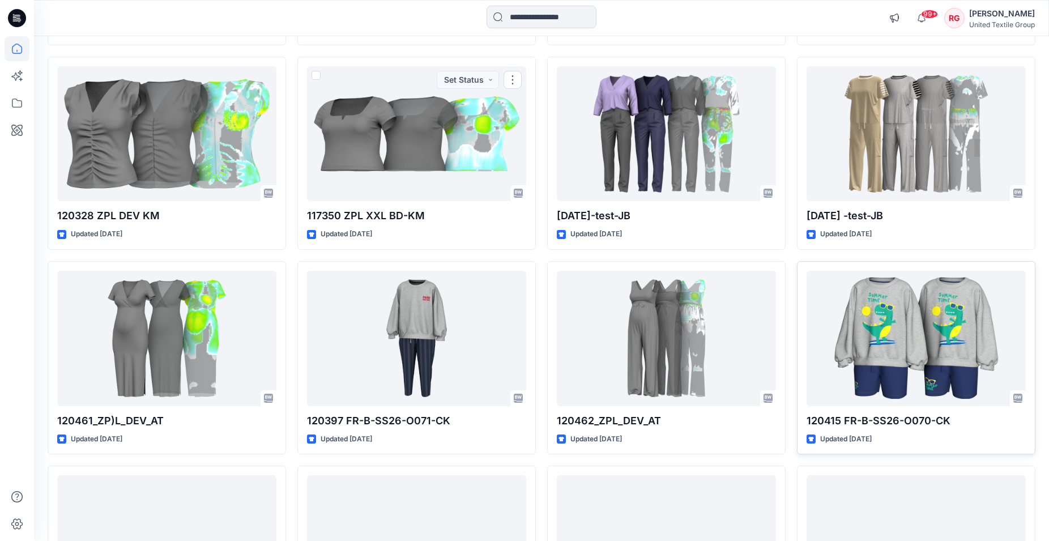
scroll to position [1178, 0]
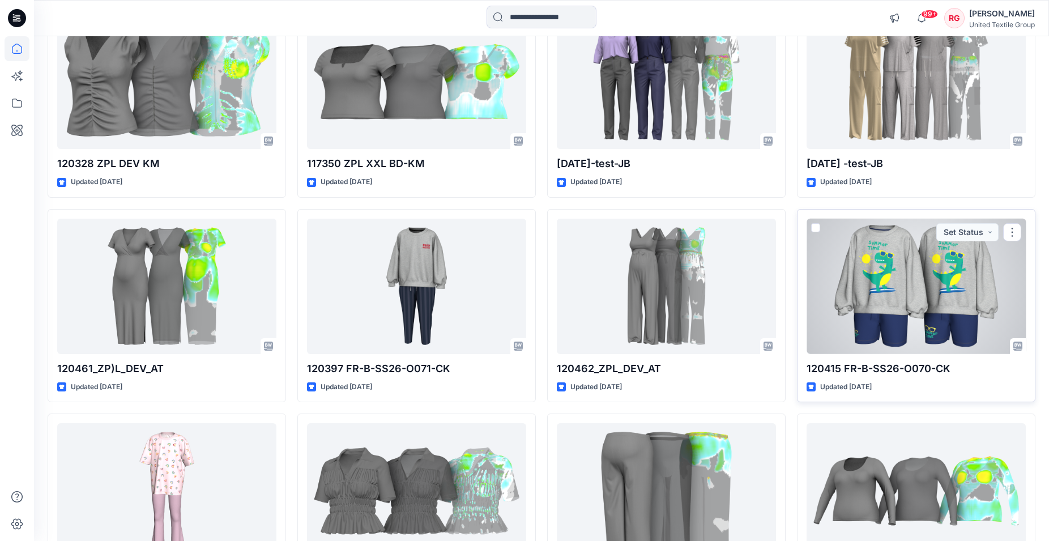
click at [937, 301] on div at bounding box center [916, 286] width 219 height 135
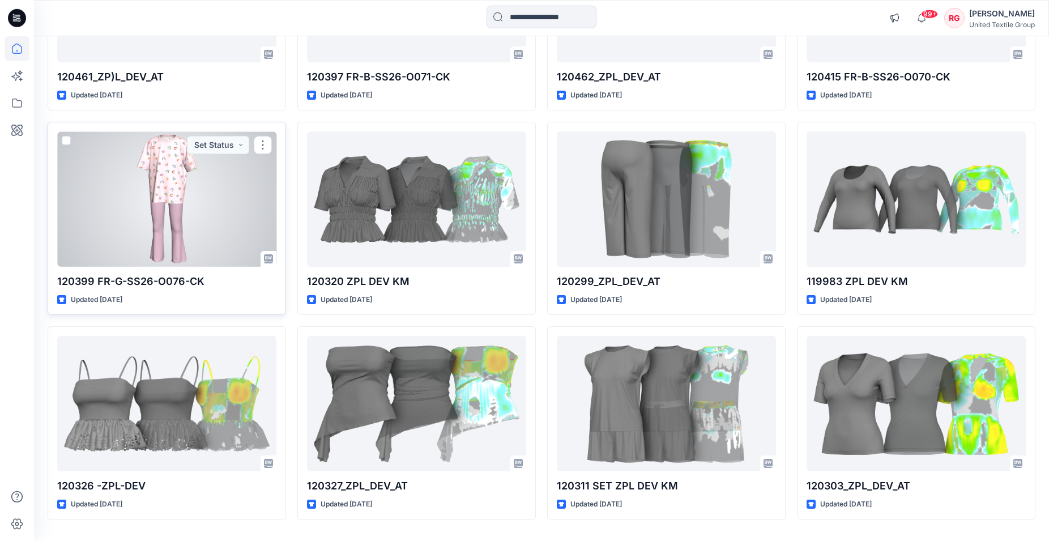
scroll to position [1503, 0]
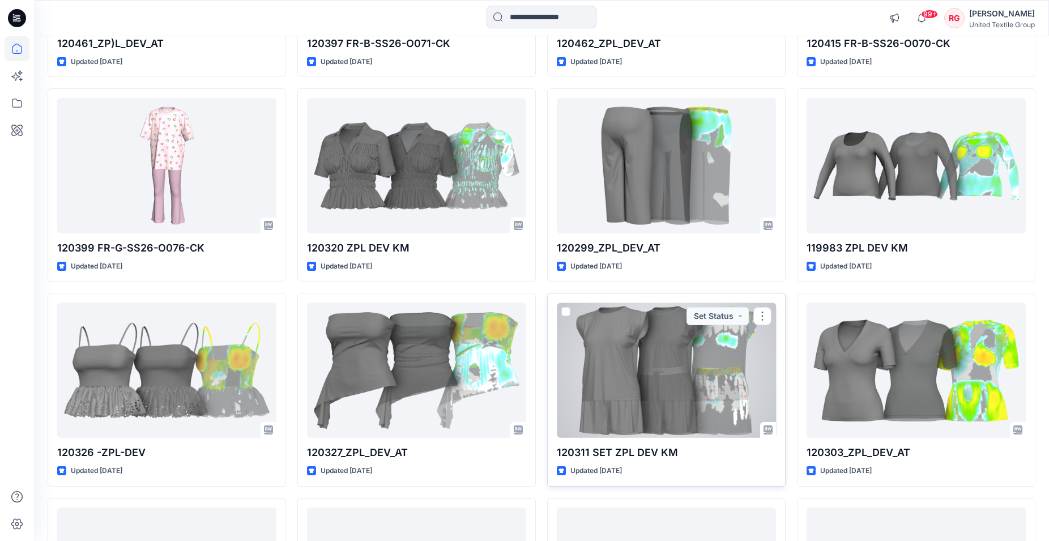
click at [632, 360] on div at bounding box center [666, 370] width 219 height 135
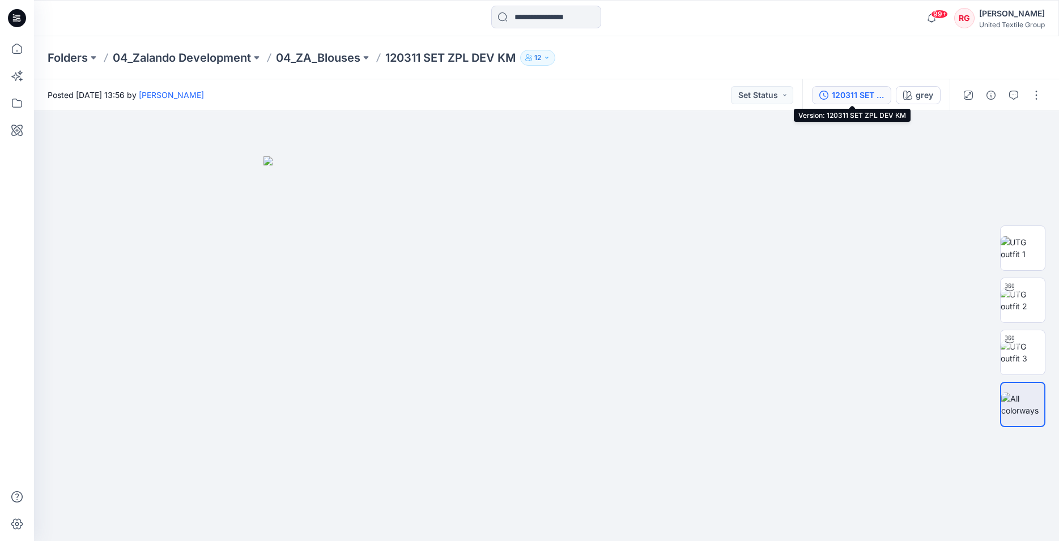
click at [873, 97] on div "120311 SET ZPL DEV KM" at bounding box center [858, 95] width 52 height 12
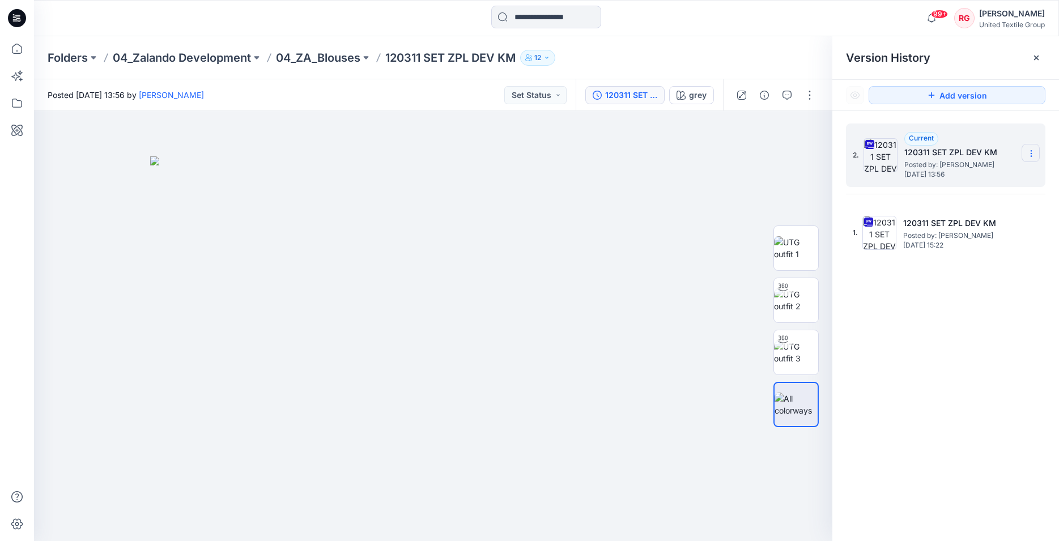
click at [1027, 150] on icon at bounding box center [1031, 153] width 9 height 9
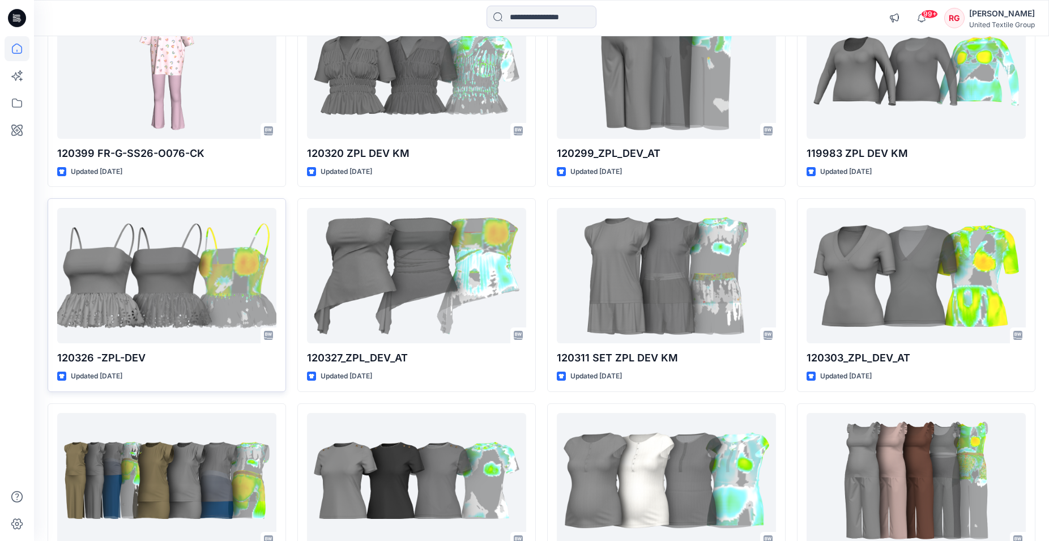
scroll to position [1619, 0]
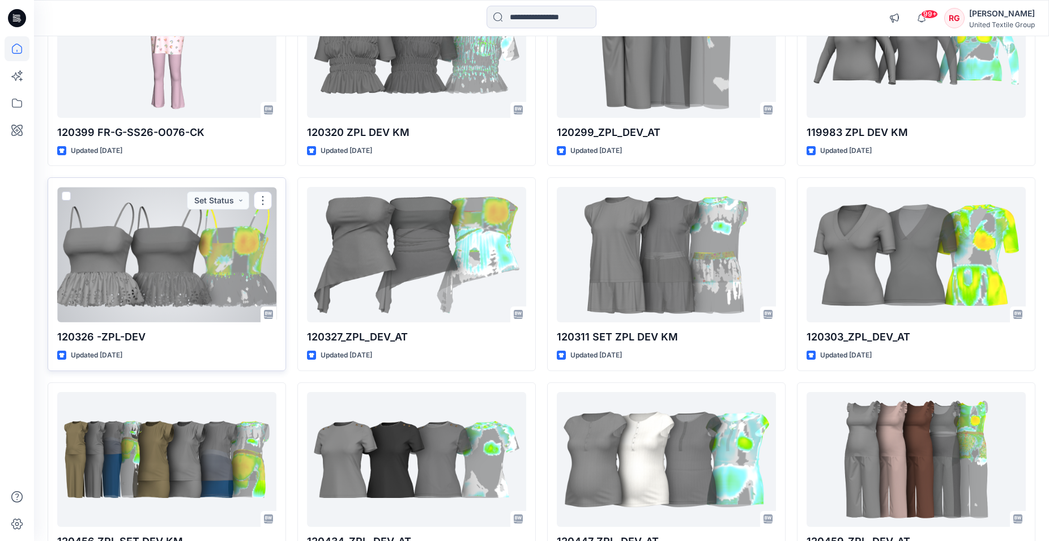
click at [171, 263] on div at bounding box center [166, 254] width 219 height 135
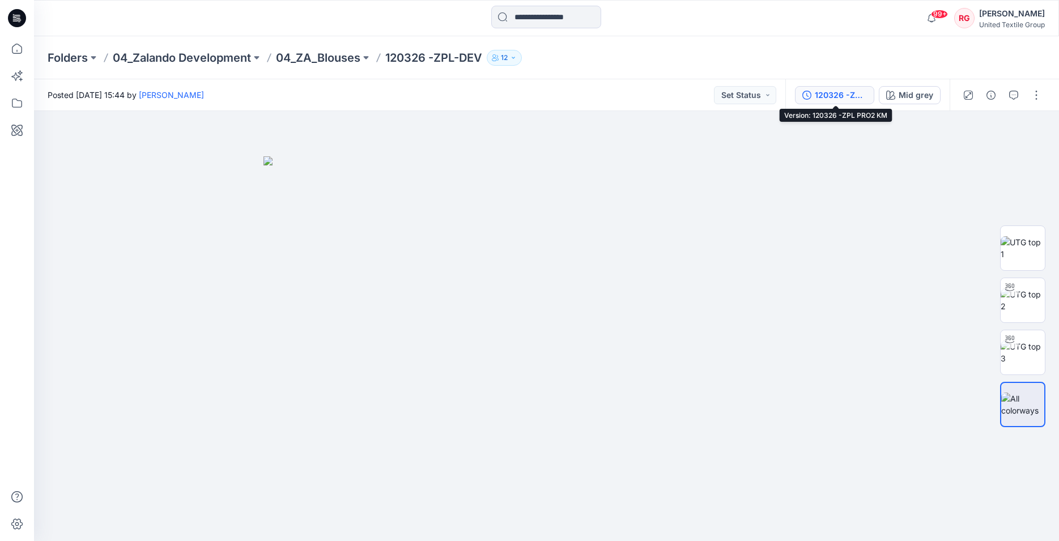
click at [824, 94] on div "120326 -ZPL PRO2 KM" at bounding box center [841, 95] width 52 height 12
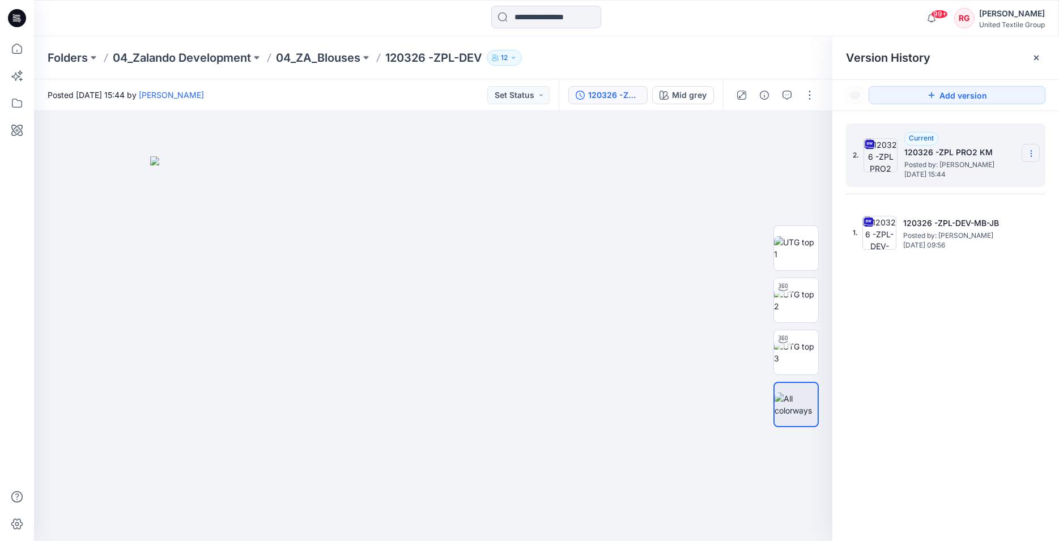
click at [1034, 154] on icon at bounding box center [1031, 153] width 9 height 9
click at [998, 174] on span "Download Source BW File" at bounding box center [973, 176] width 95 height 14
